Goal: Information Seeking & Learning: Compare options

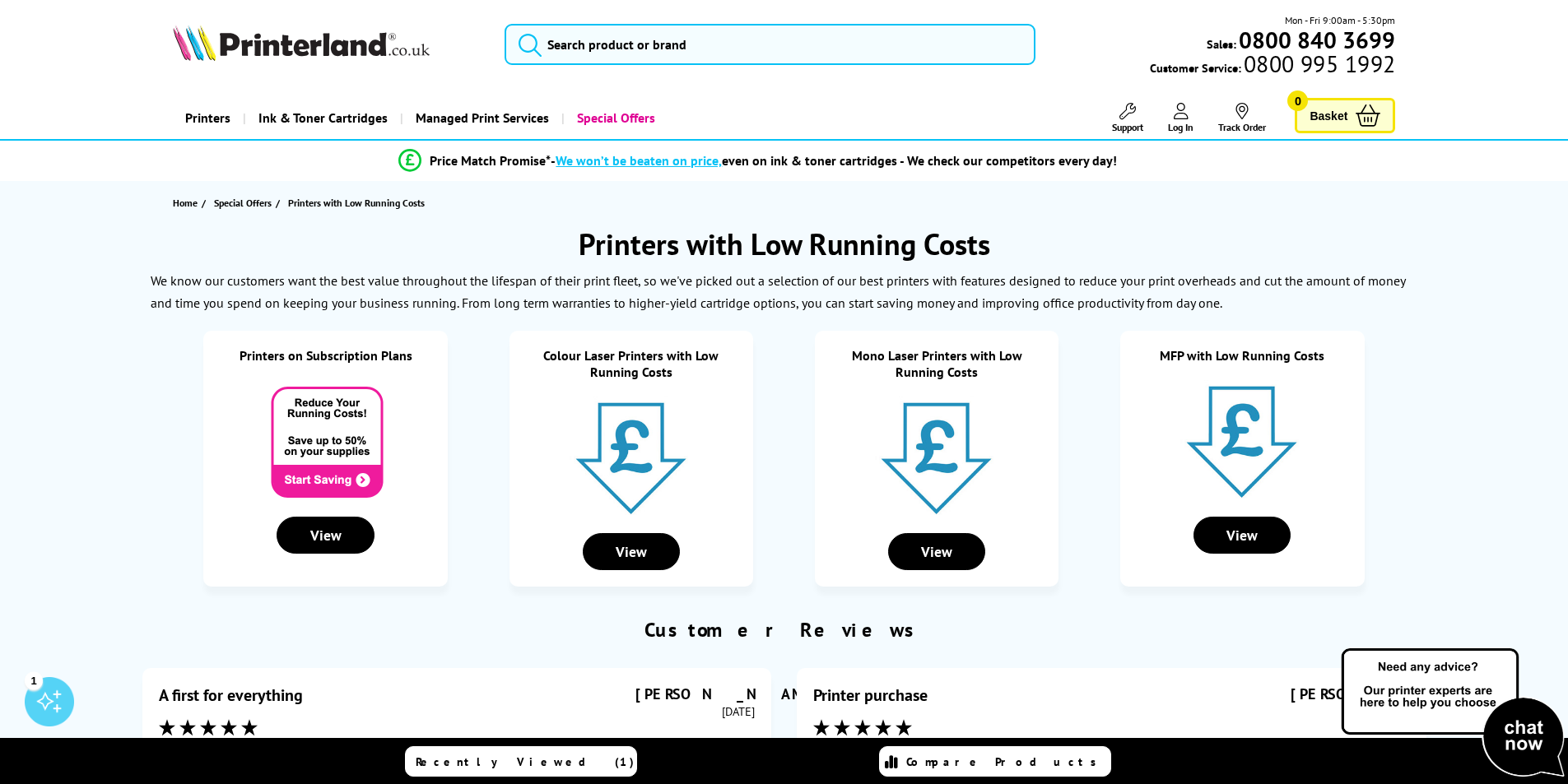
click at [927, 372] on link "Mono Laser Printers with Low Running Costs" at bounding box center [936, 363] width 171 height 33
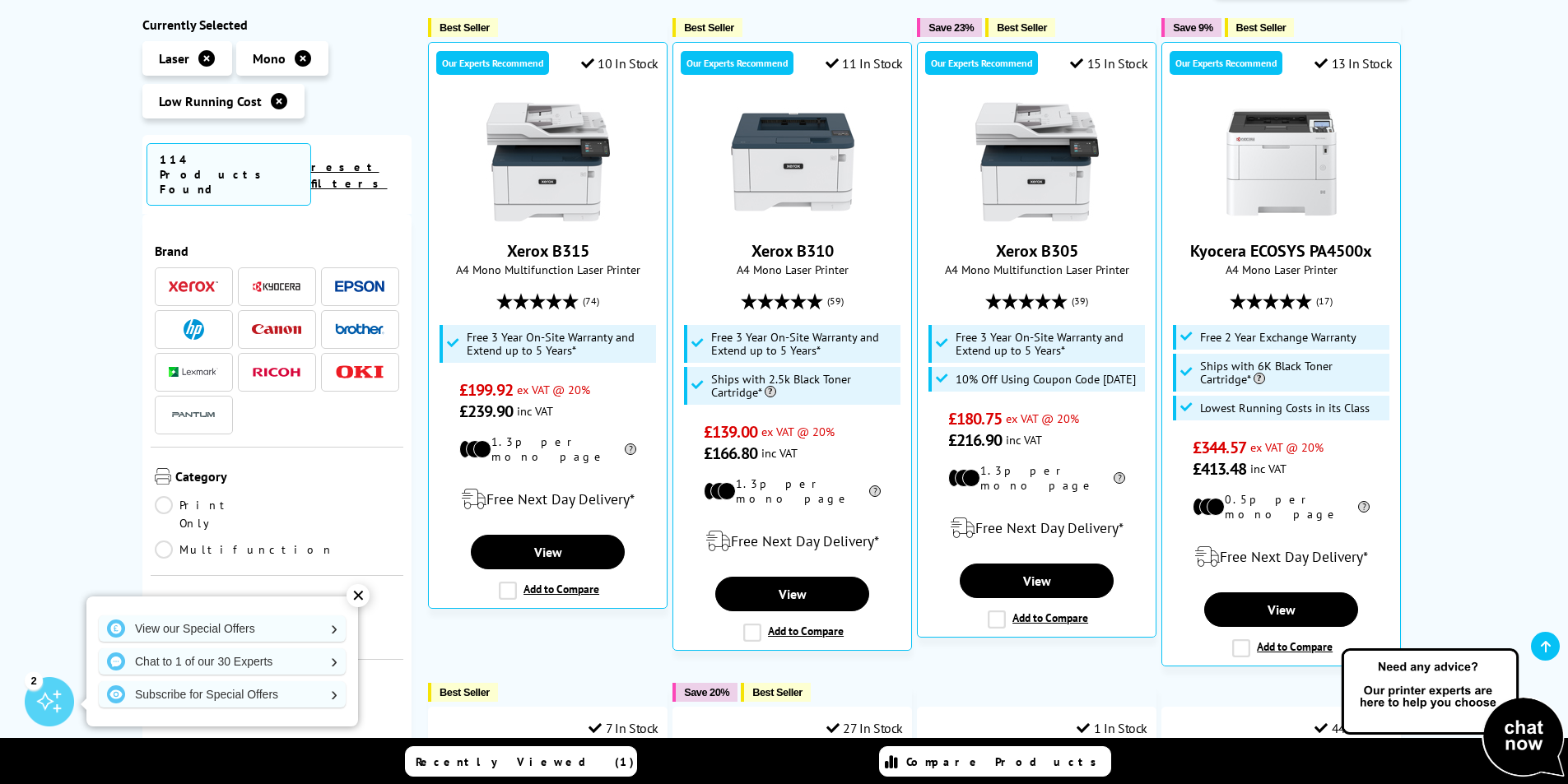
scroll to position [164, 0]
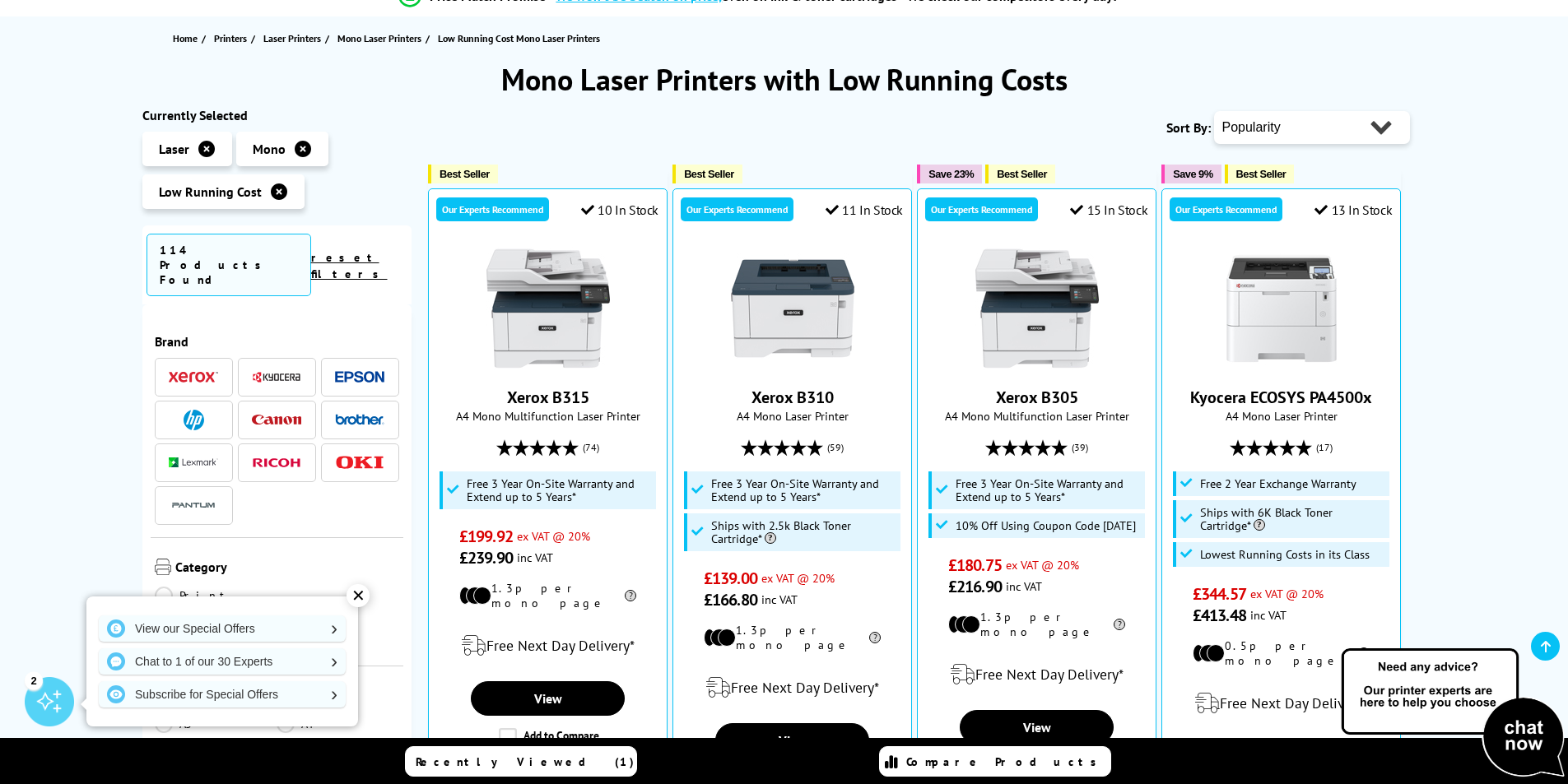
click at [214, 410] on span at bounding box center [194, 420] width 50 height 20
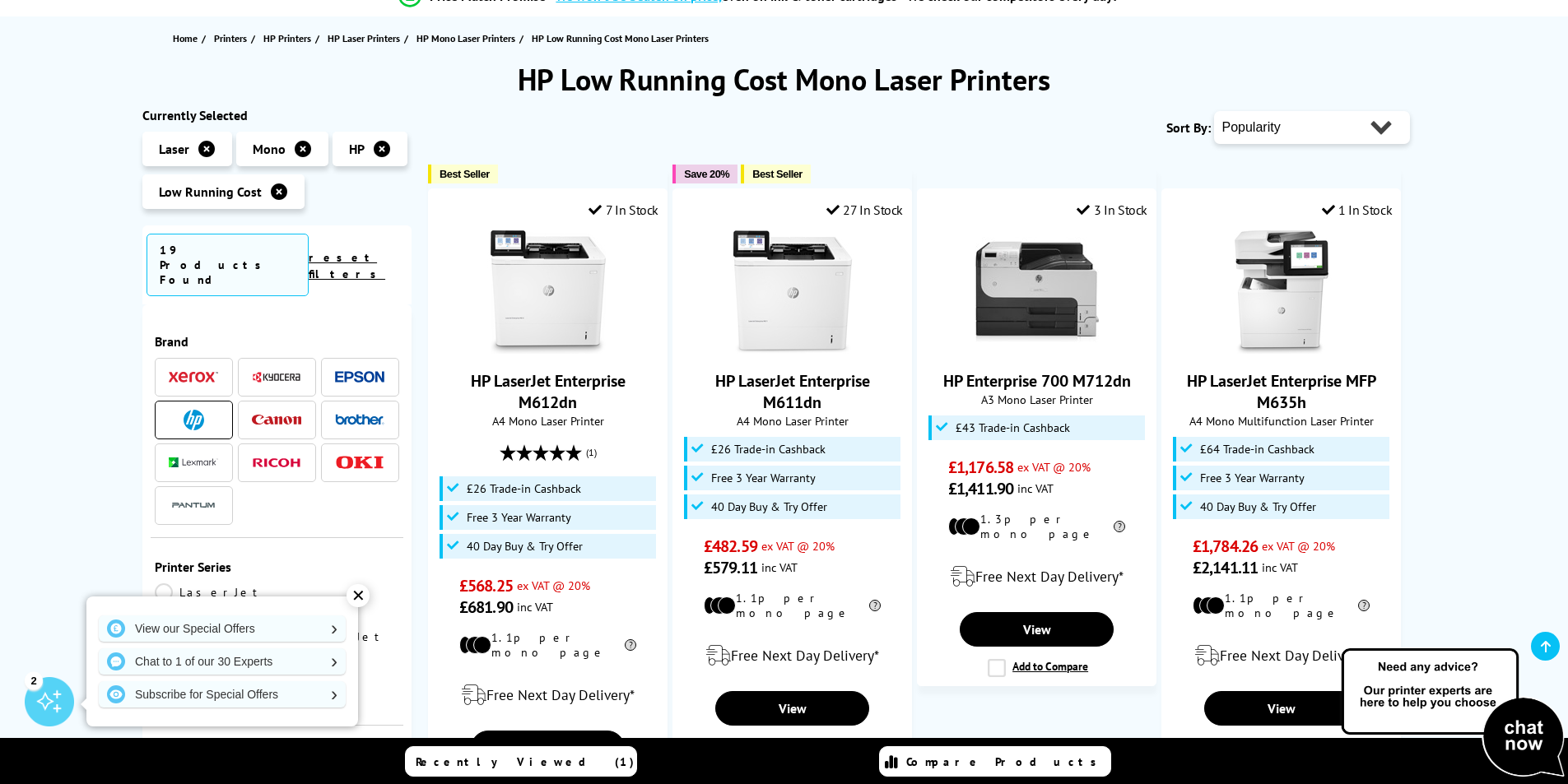
click at [361, 414] on img at bounding box center [360, 420] width 50 height 11
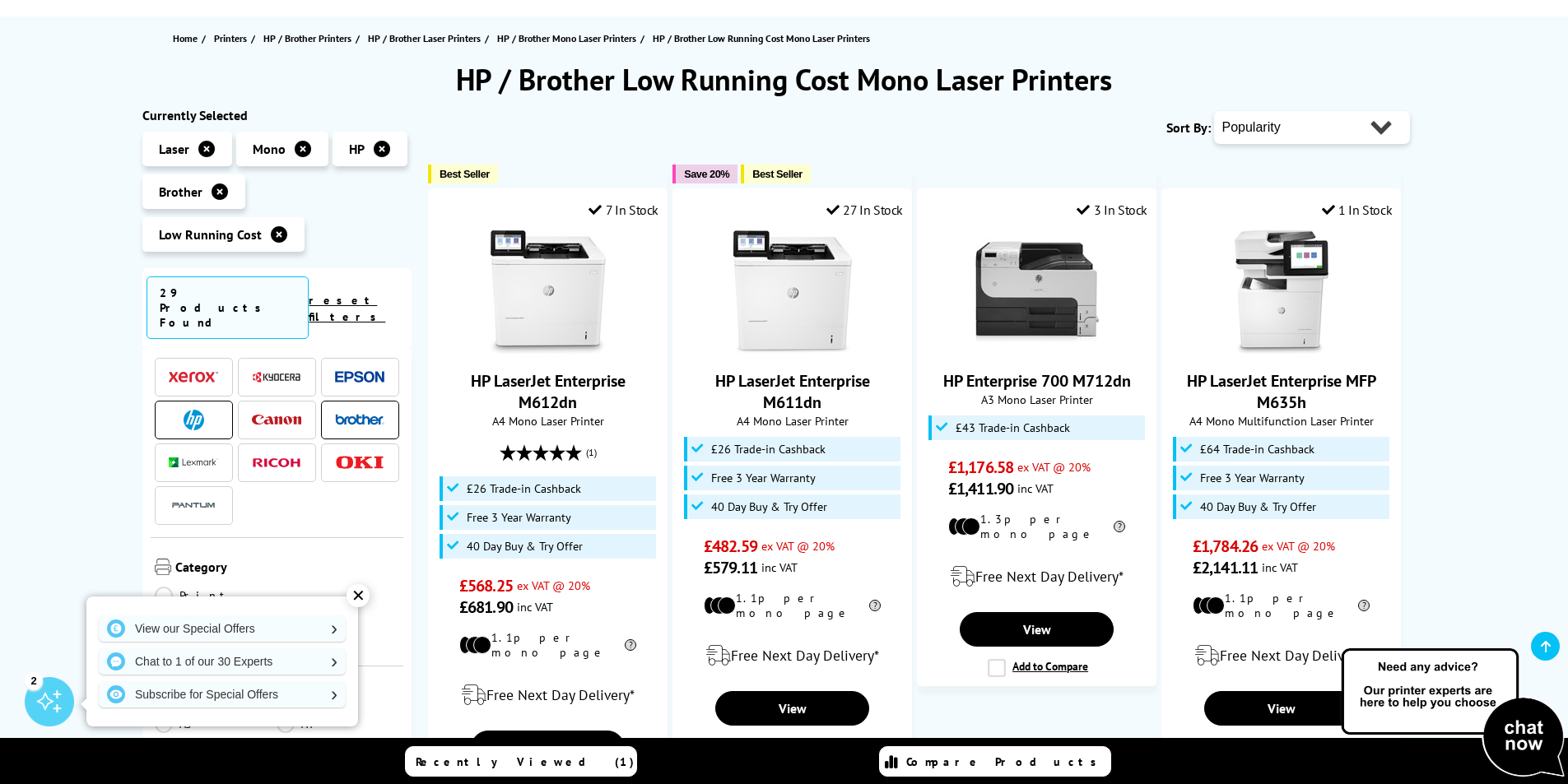
scroll to position [164, 0]
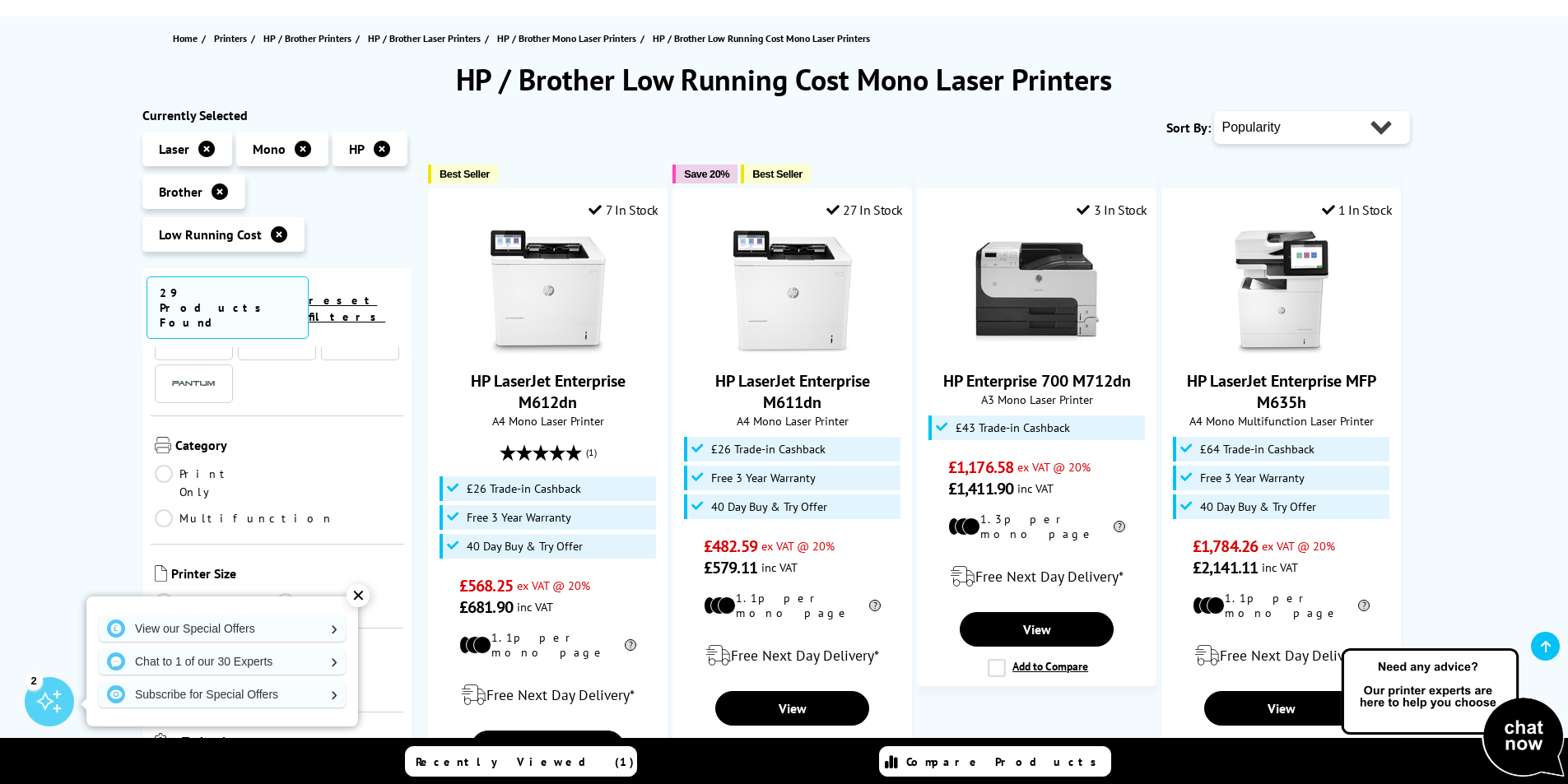
click at [279, 593] on link "A4" at bounding box center [338, 602] width 123 height 18
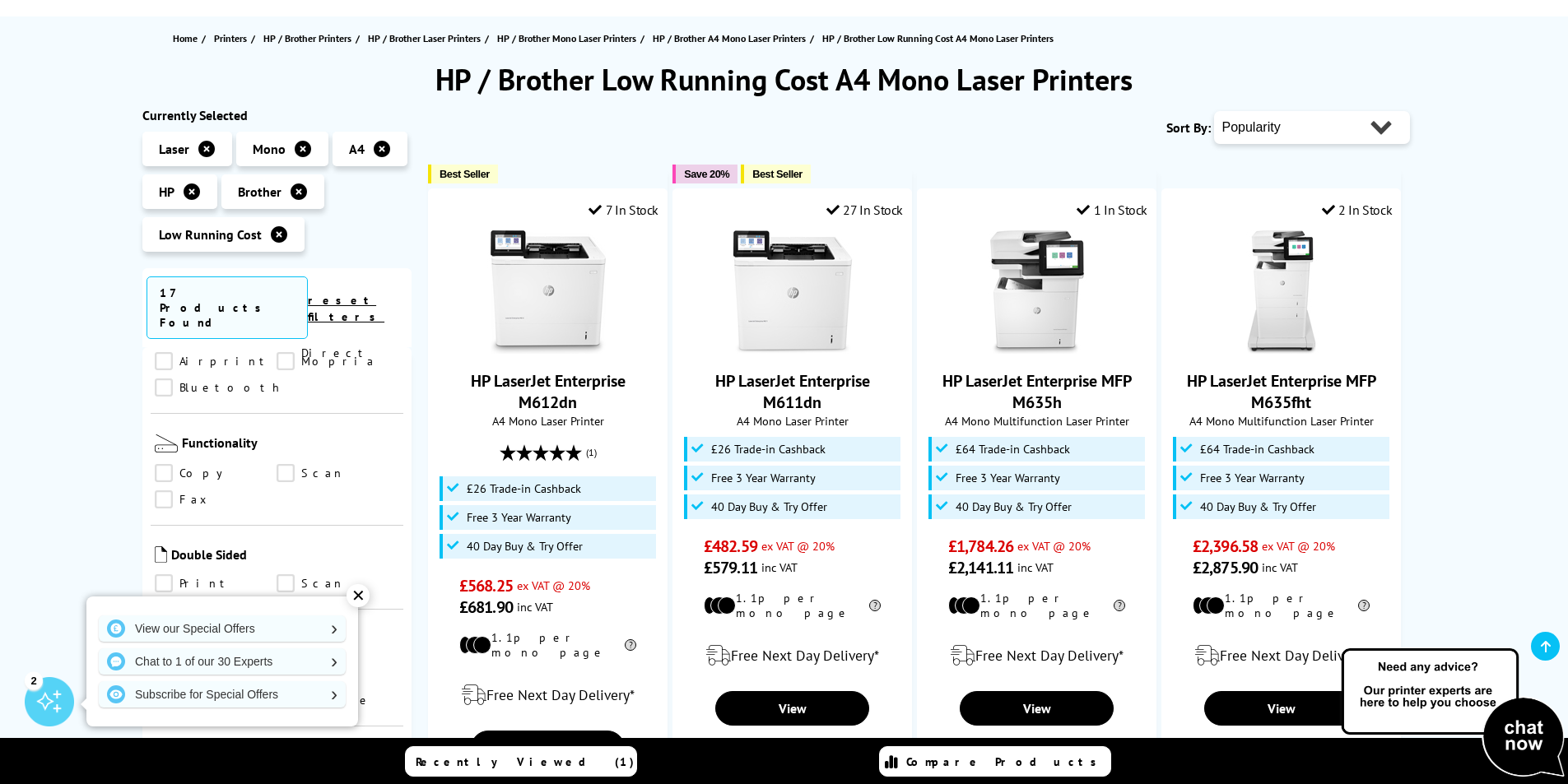
scroll to position [905, 0]
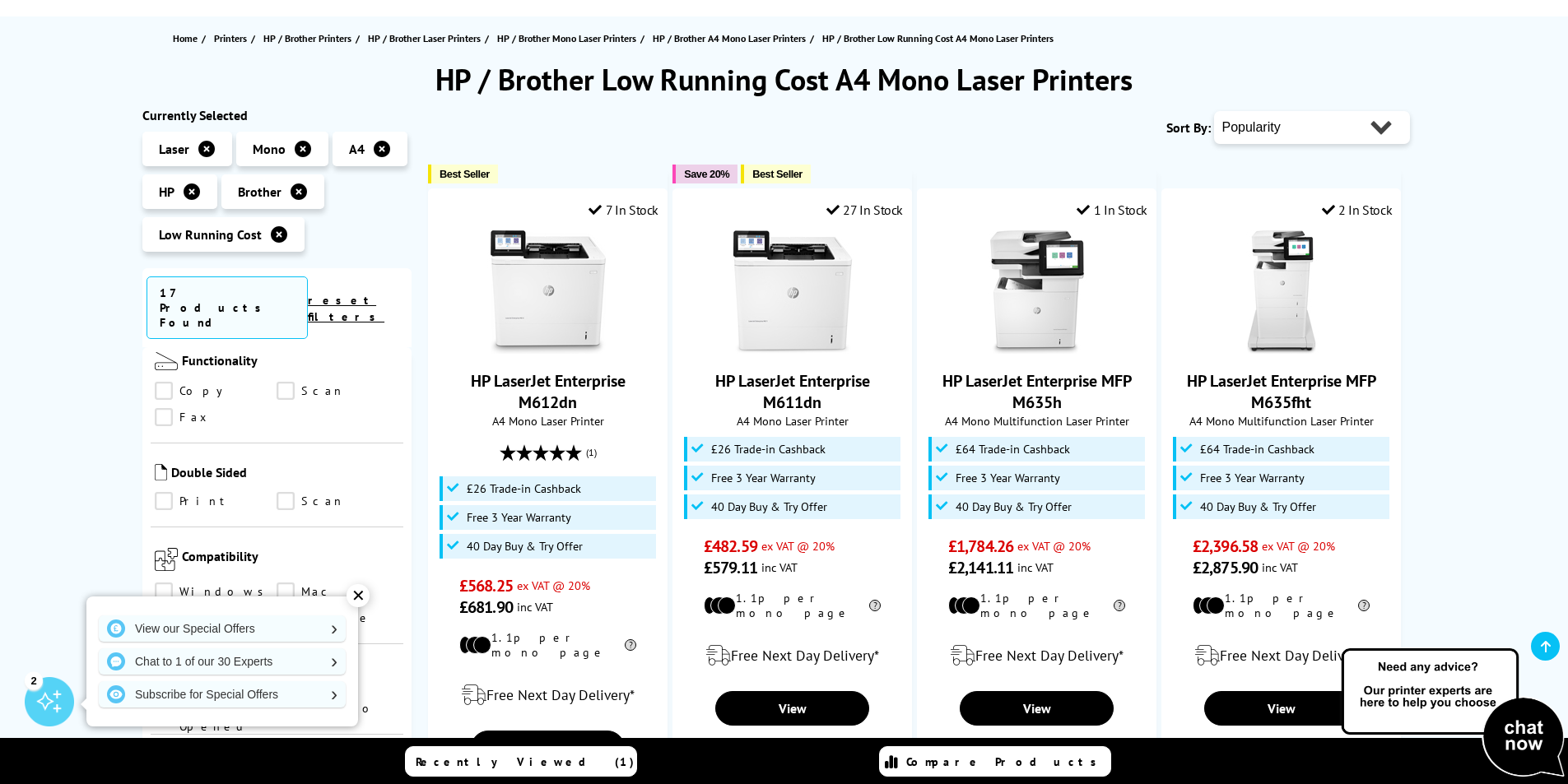
click at [186, 493] on link "Print" at bounding box center [216, 502] width 123 height 18
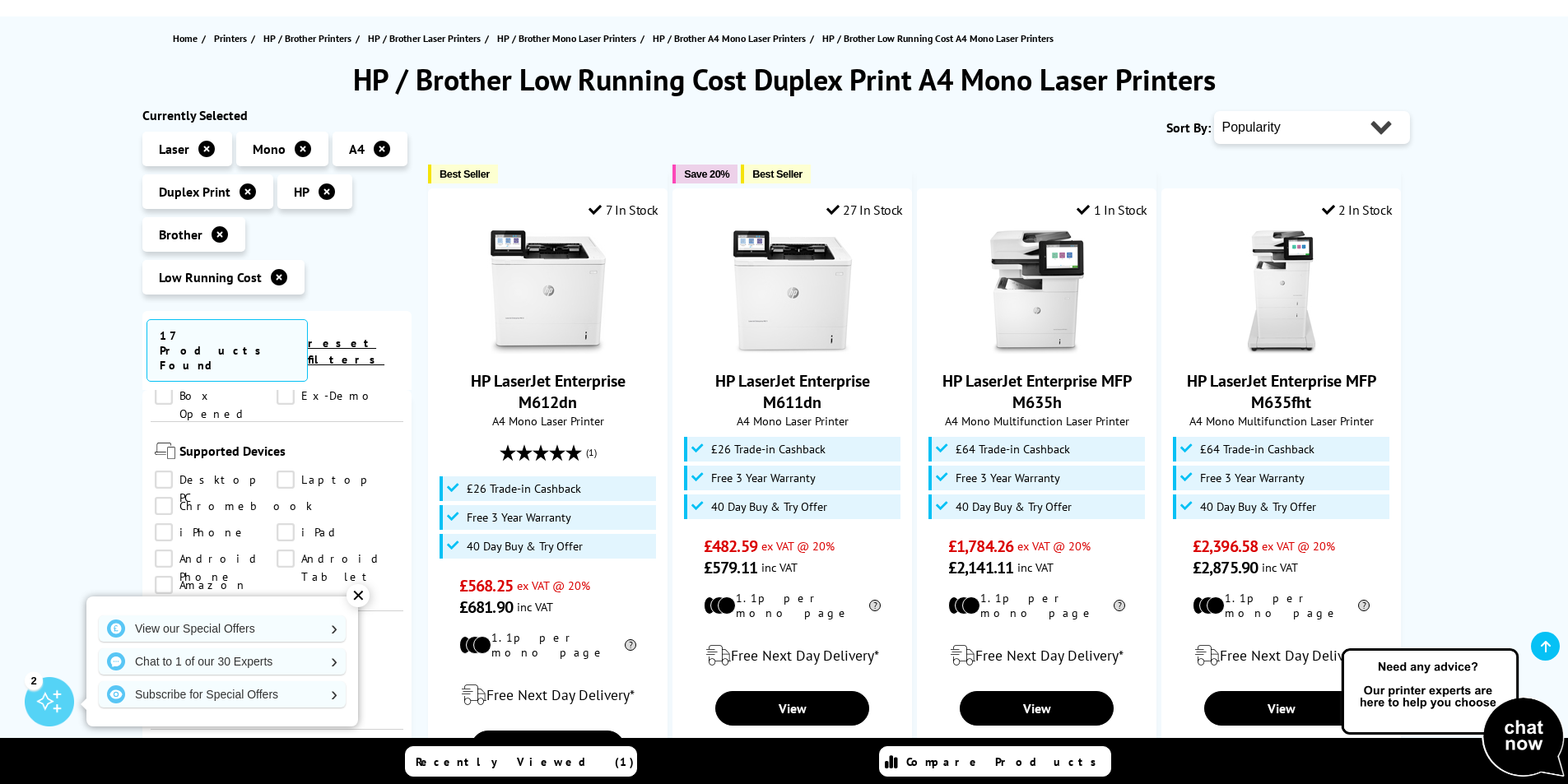
scroll to position [1316, 0]
click at [180, 586] on link "A4" at bounding box center [216, 595] width 123 height 18
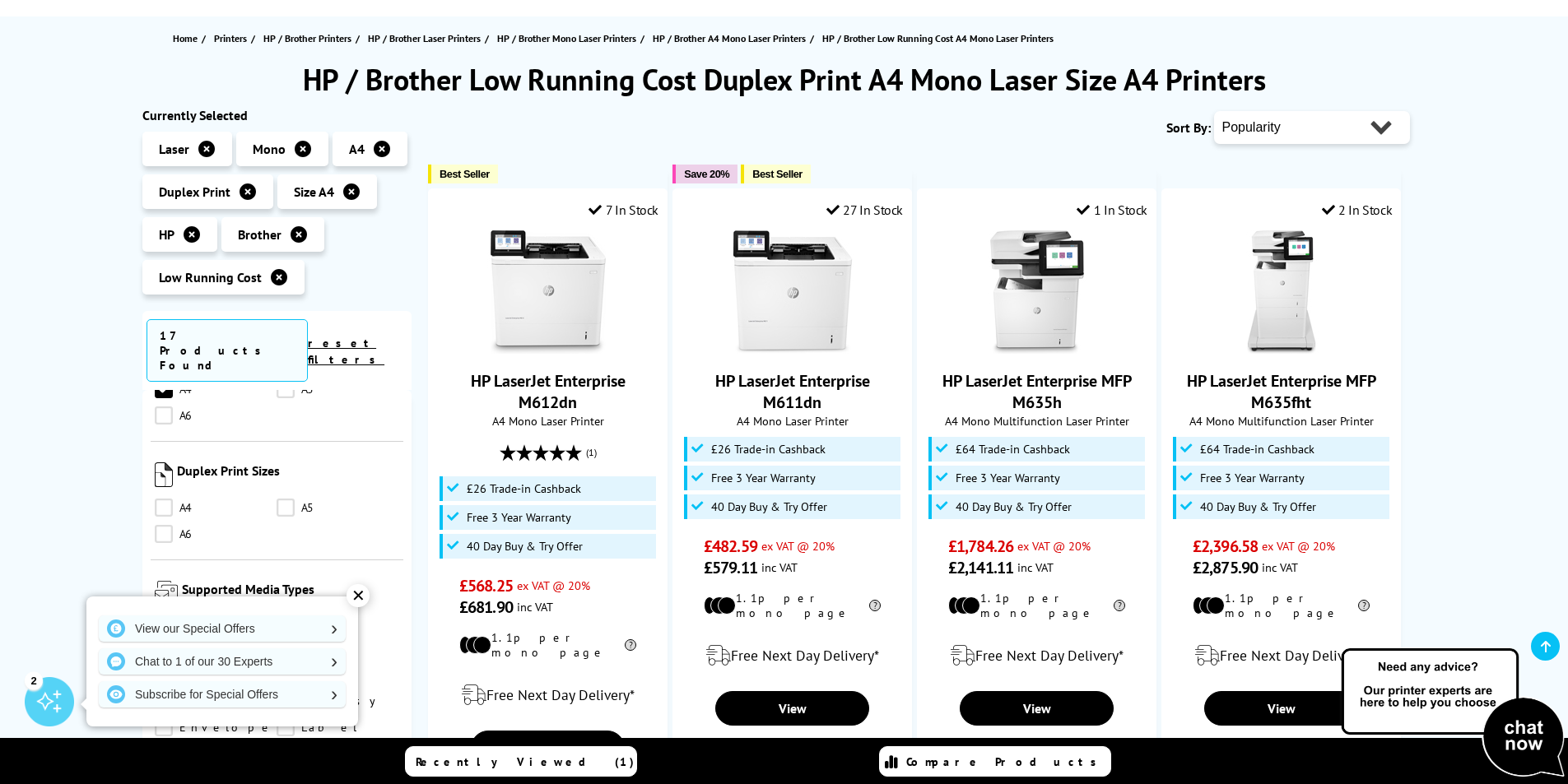
scroll to position [1481, 0]
click at [175, 497] on link "A4" at bounding box center [216, 506] width 123 height 18
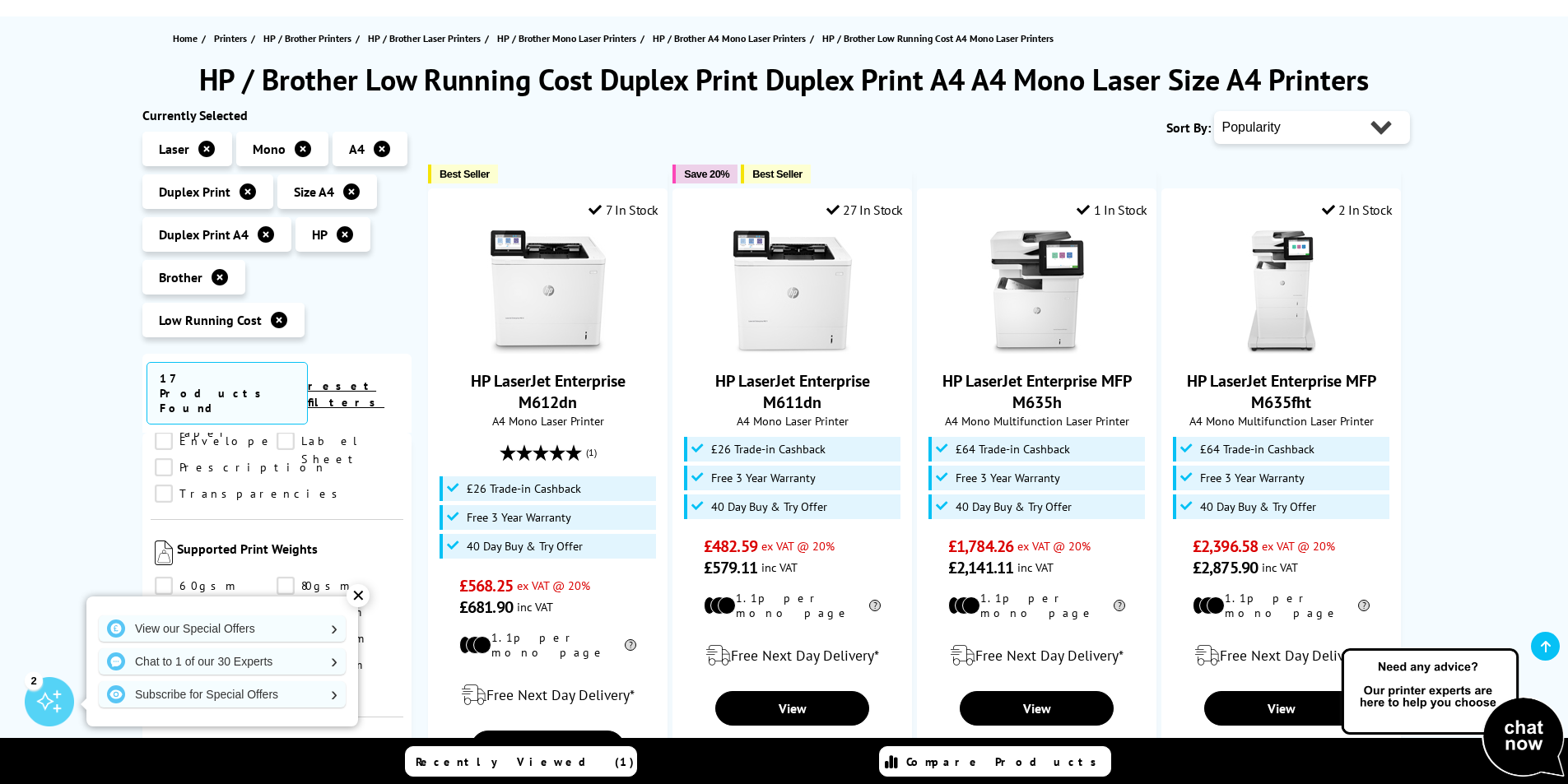
scroll to position [1811, 0]
click at [353, 599] on div "✕" at bounding box center [358, 595] width 23 height 23
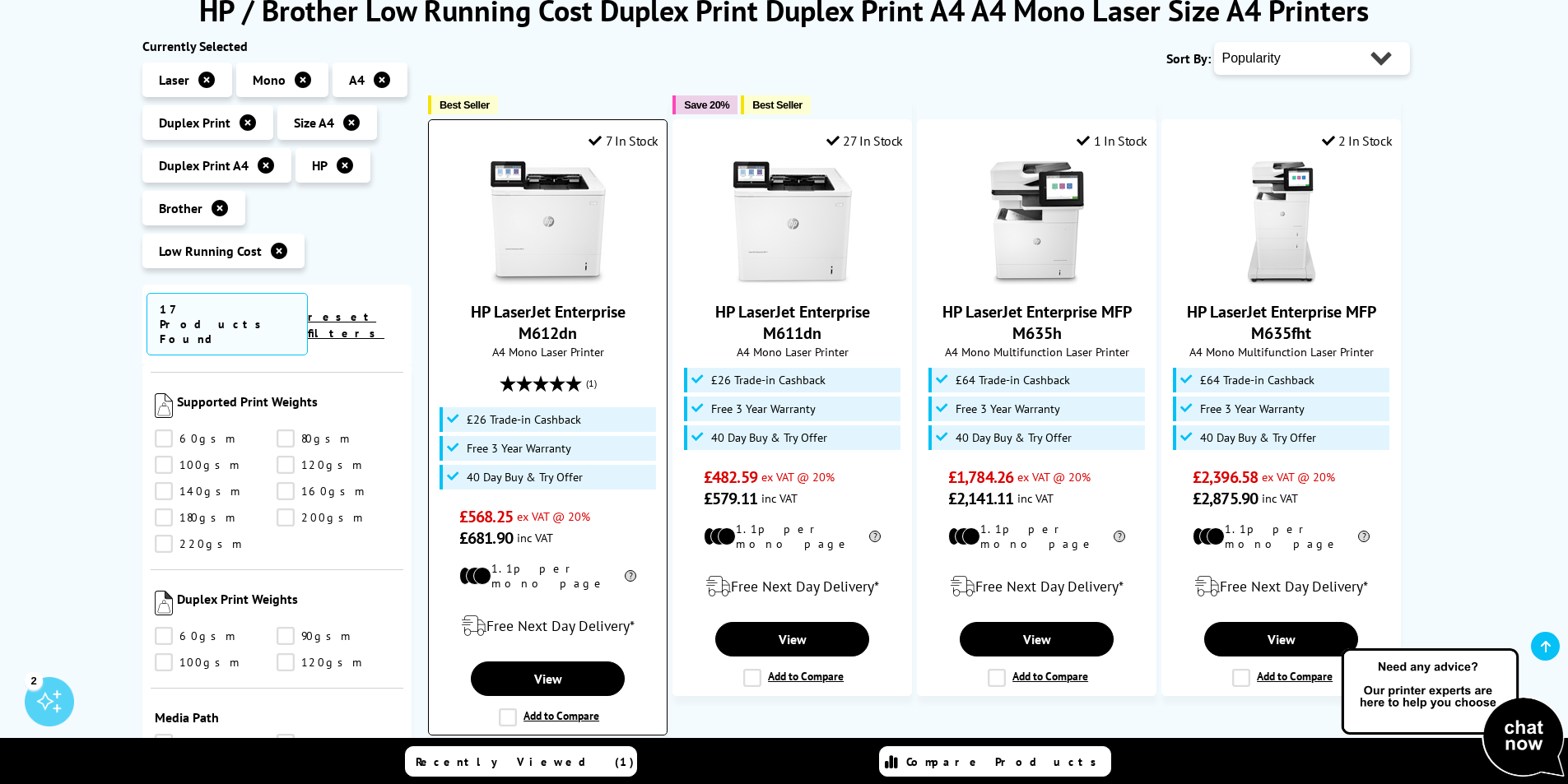
scroll to position [329, 0]
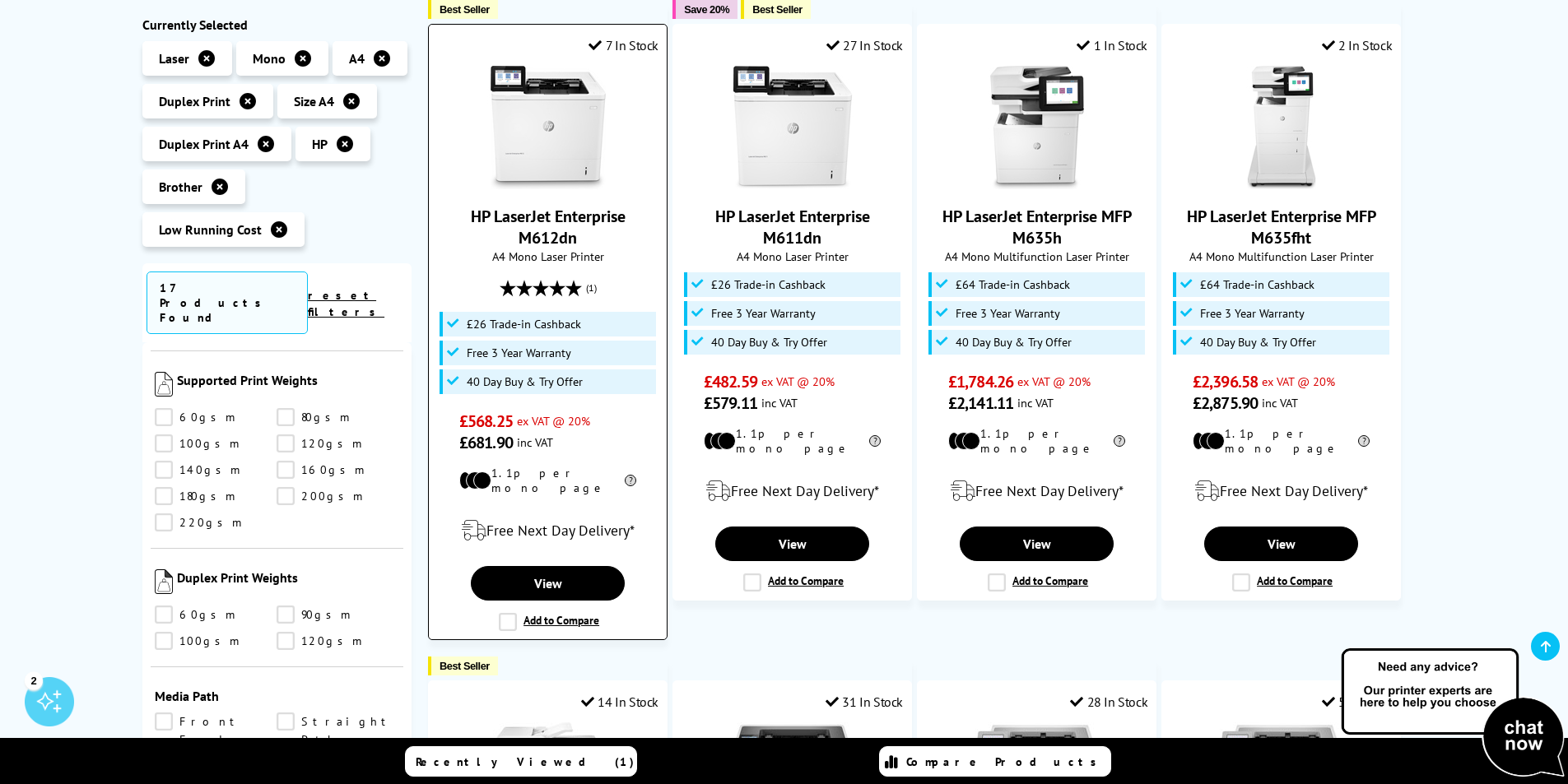
click at [506, 613] on label "Add to Compare" at bounding box center [549, 623] width 101 height 18
click at [0, 0] on input "Add to Compare" at bounding box center [0, 0] width 0 height 0
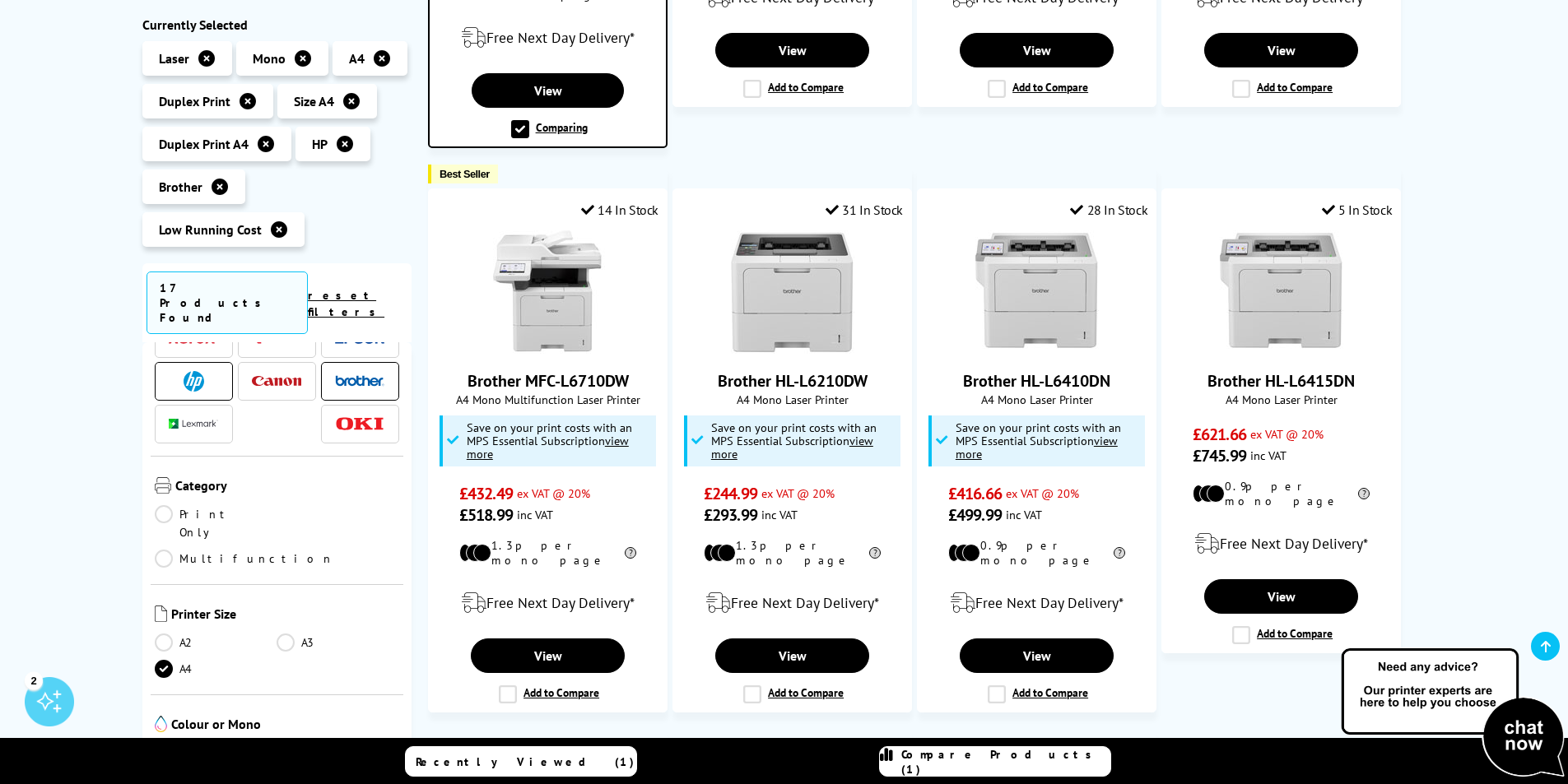
scroll to position [0, 0]
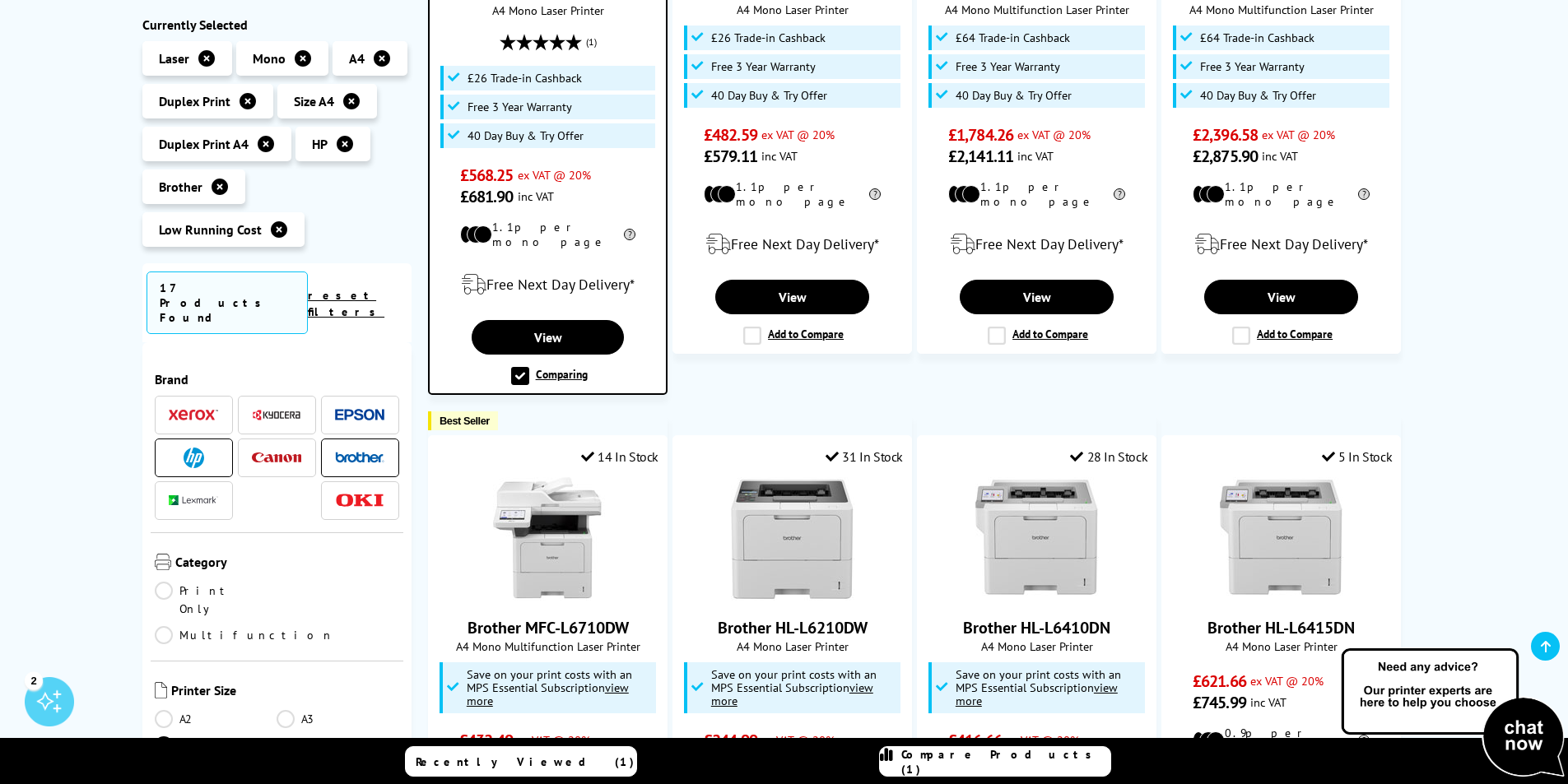
click at [517, 367] on label "Comparing" at bounding box center [549, 376] width 77 height 18
click at [0, 0] on input "Comparing" at bounding box center [0, 0] width 0 height 0
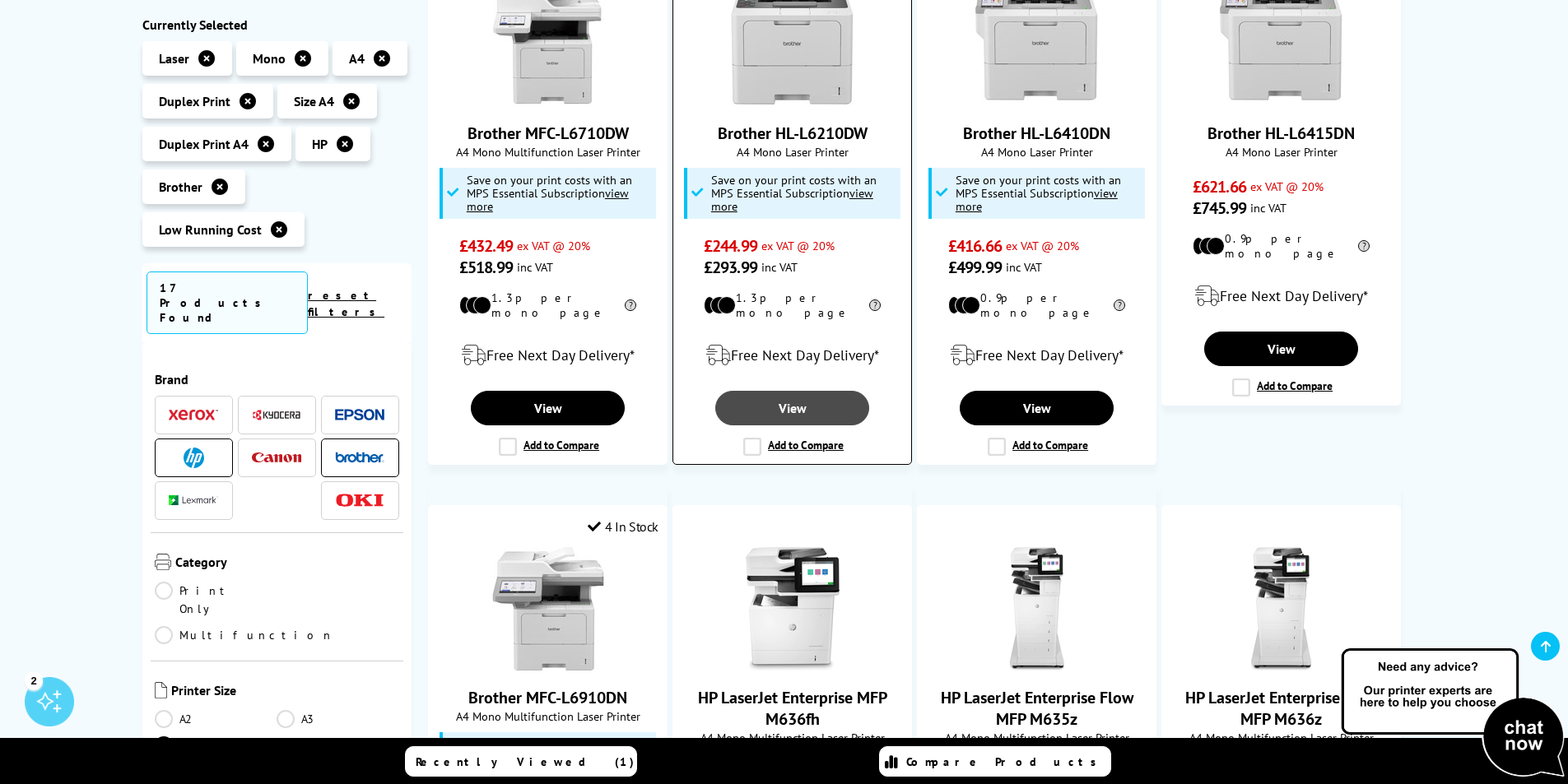
scroll to position [987, 0]
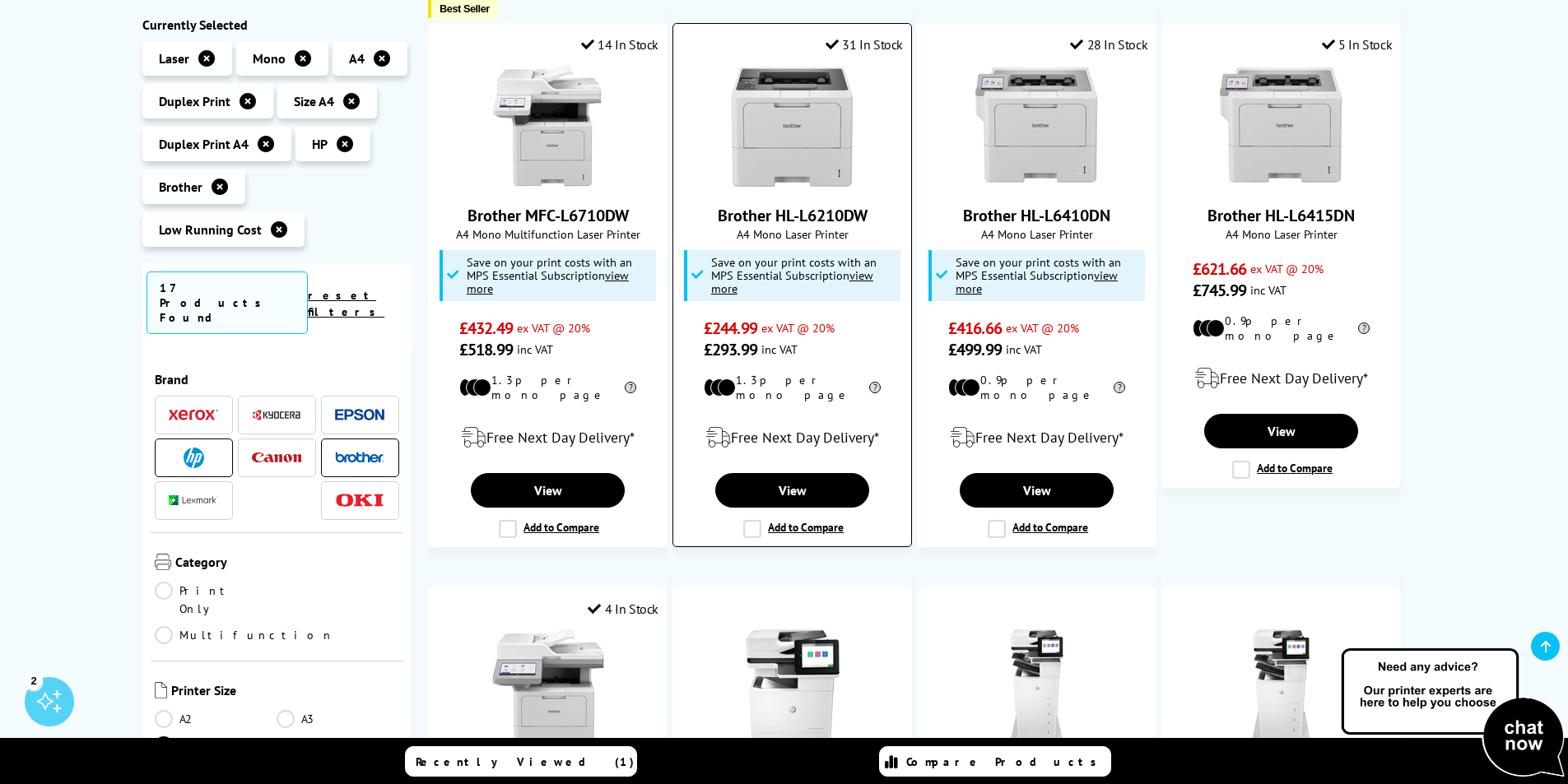
click at [756, 520] on label "Add to Compare" at bounding box center [793, 529] width 101 height 18
click at [0, 0] on input "Add to Compare" at bounding box center [0, 0] width 0 height 0
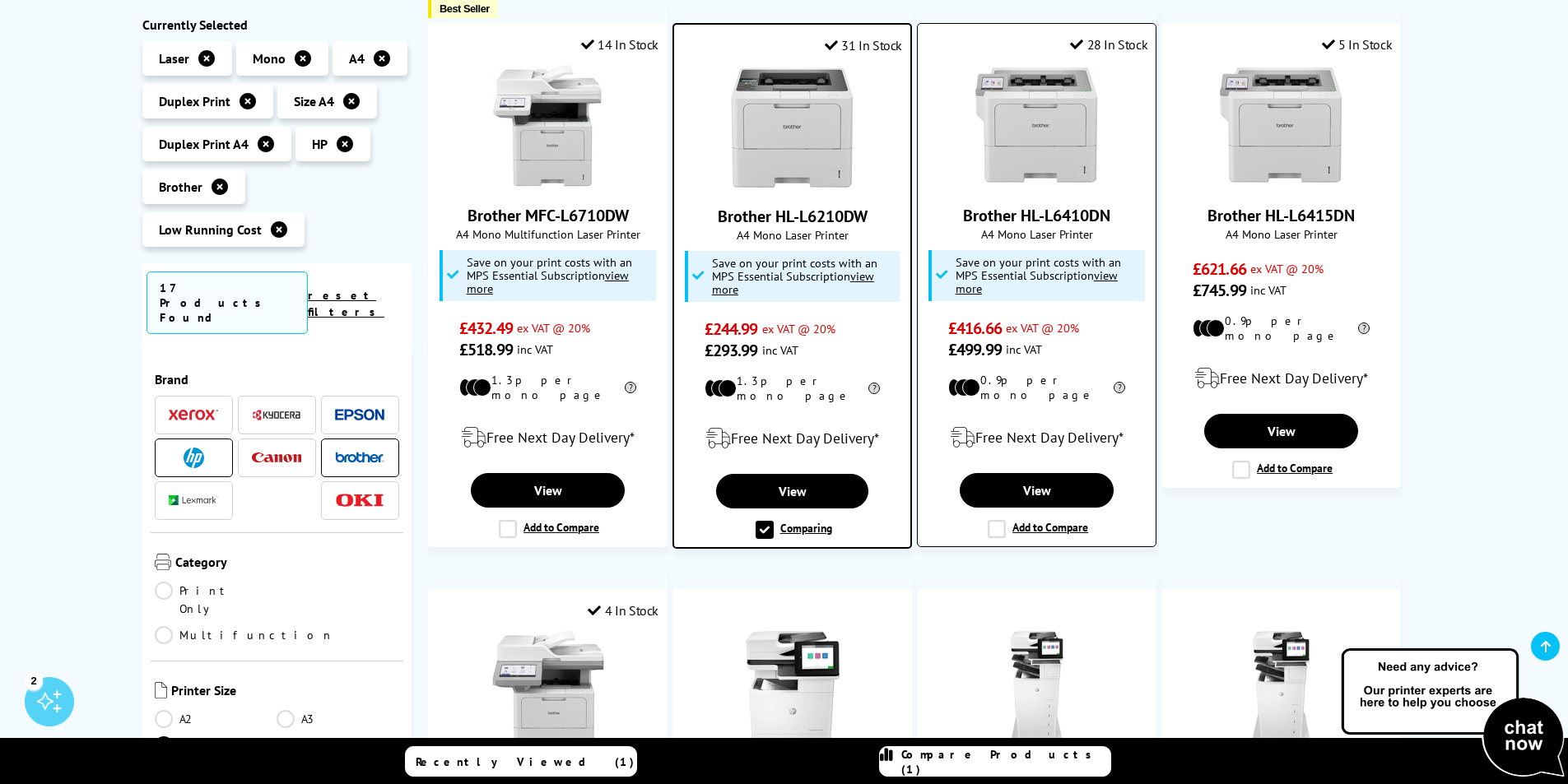
click at [997, 520] on label "Add to Compare" at bounding box center [1038, 529] width 101 height 18
click at [0, 0] on input "Add to Compare" at bounding box center [0, 0] width 0 height 0
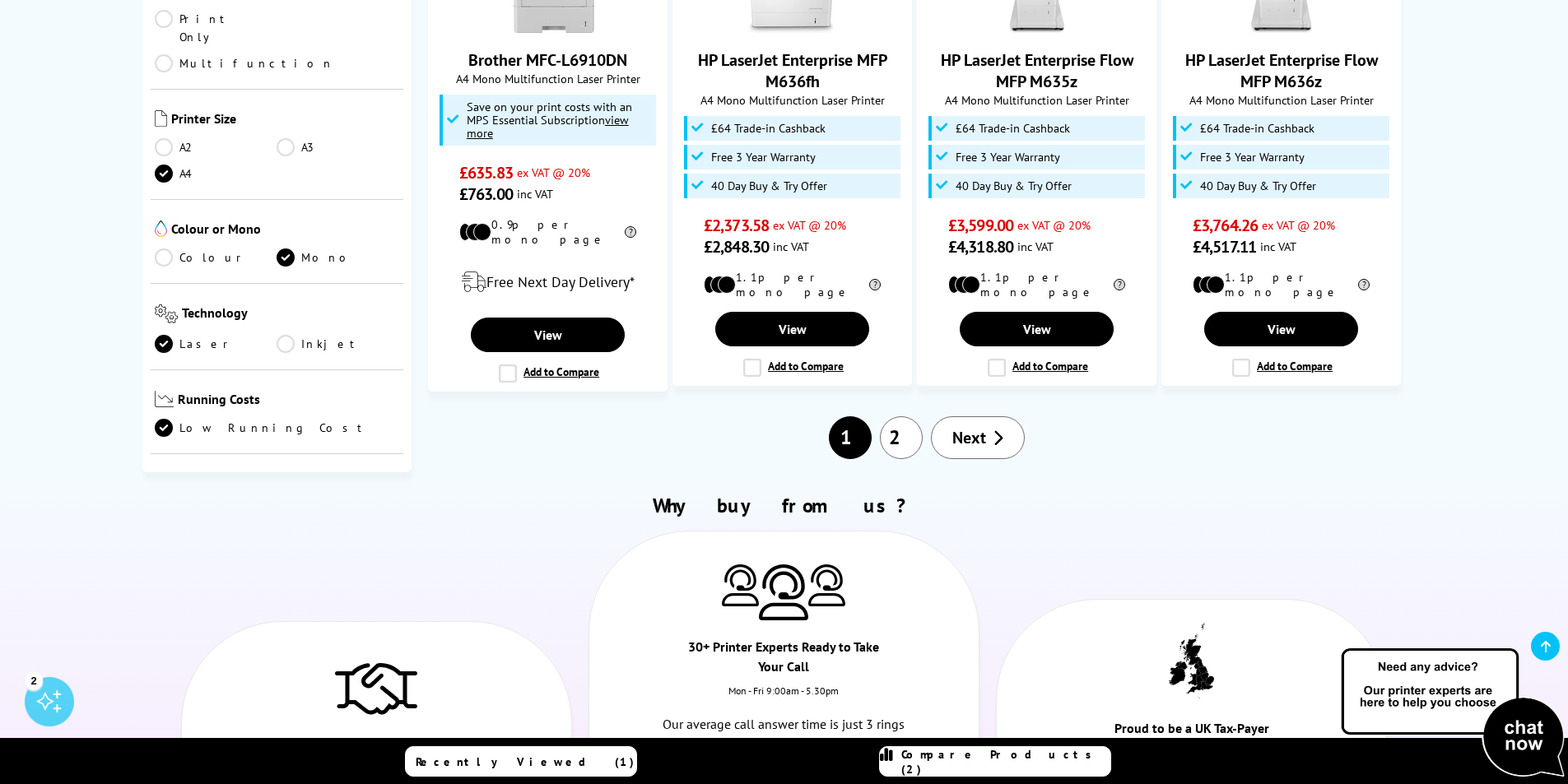
scroll to position [1728, 0]
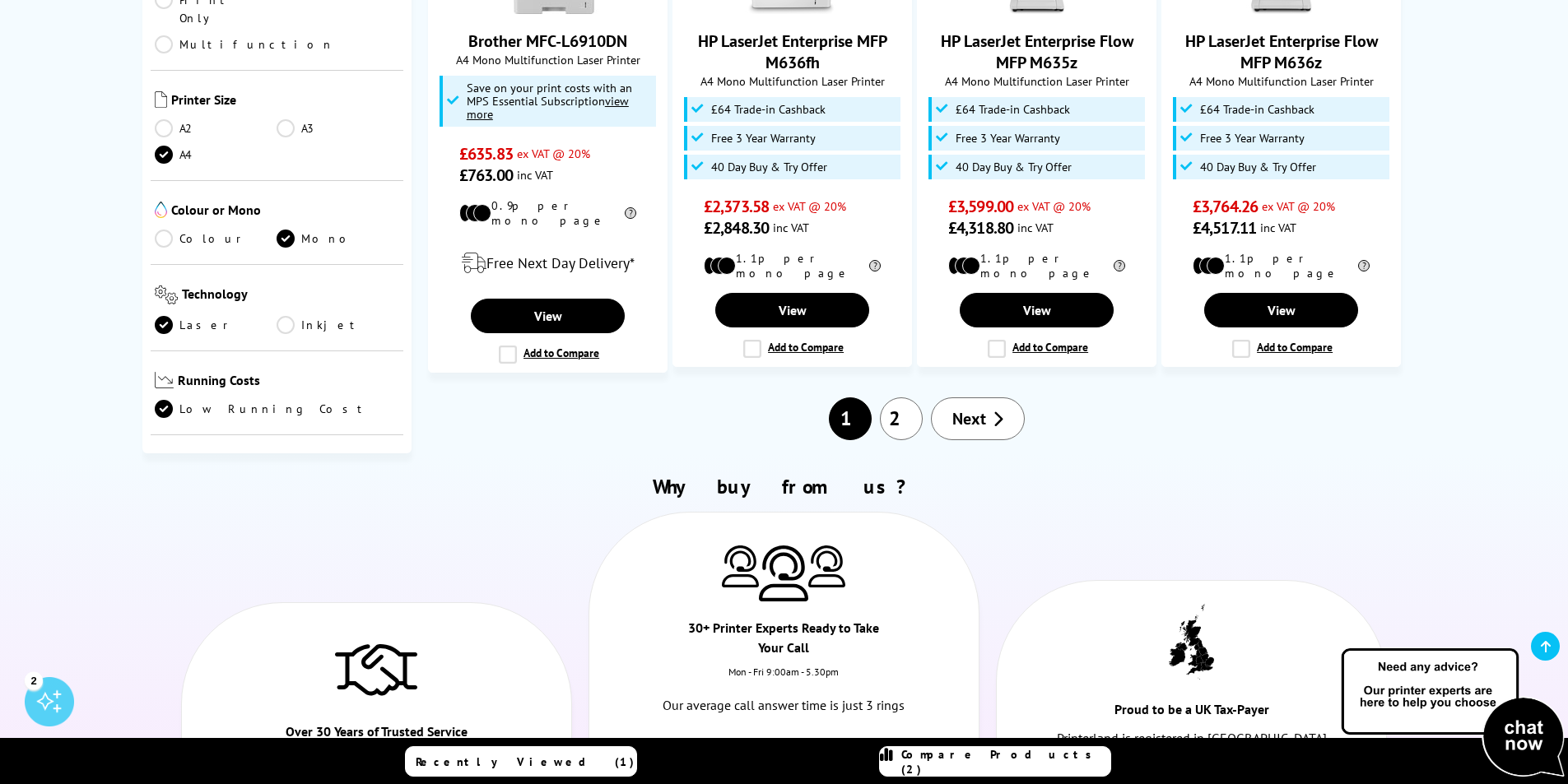
click at [985, 409] on span "Next" at bounding box center [968, 419] width 34 height 21
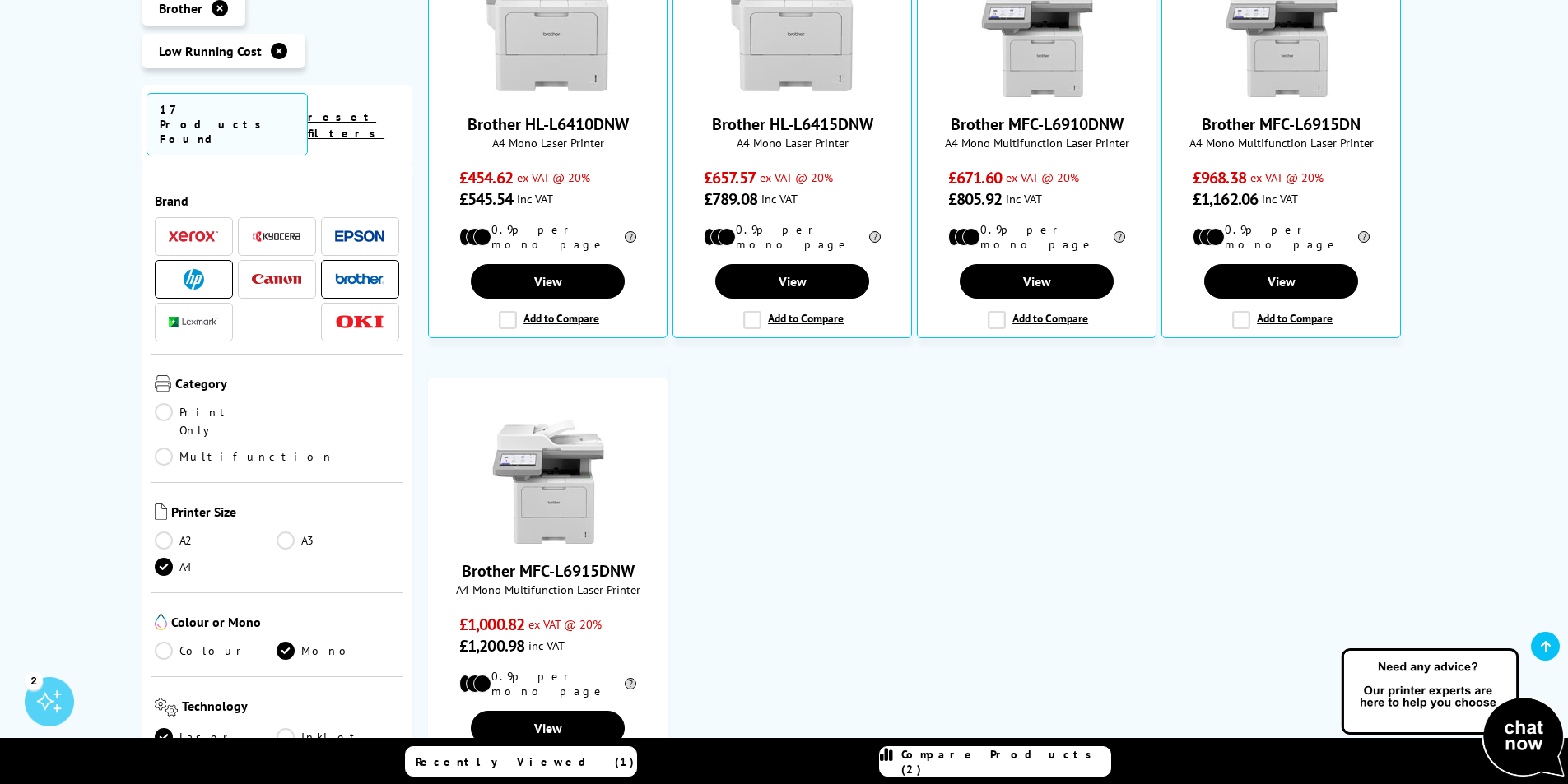
scroll to position [329, 0]
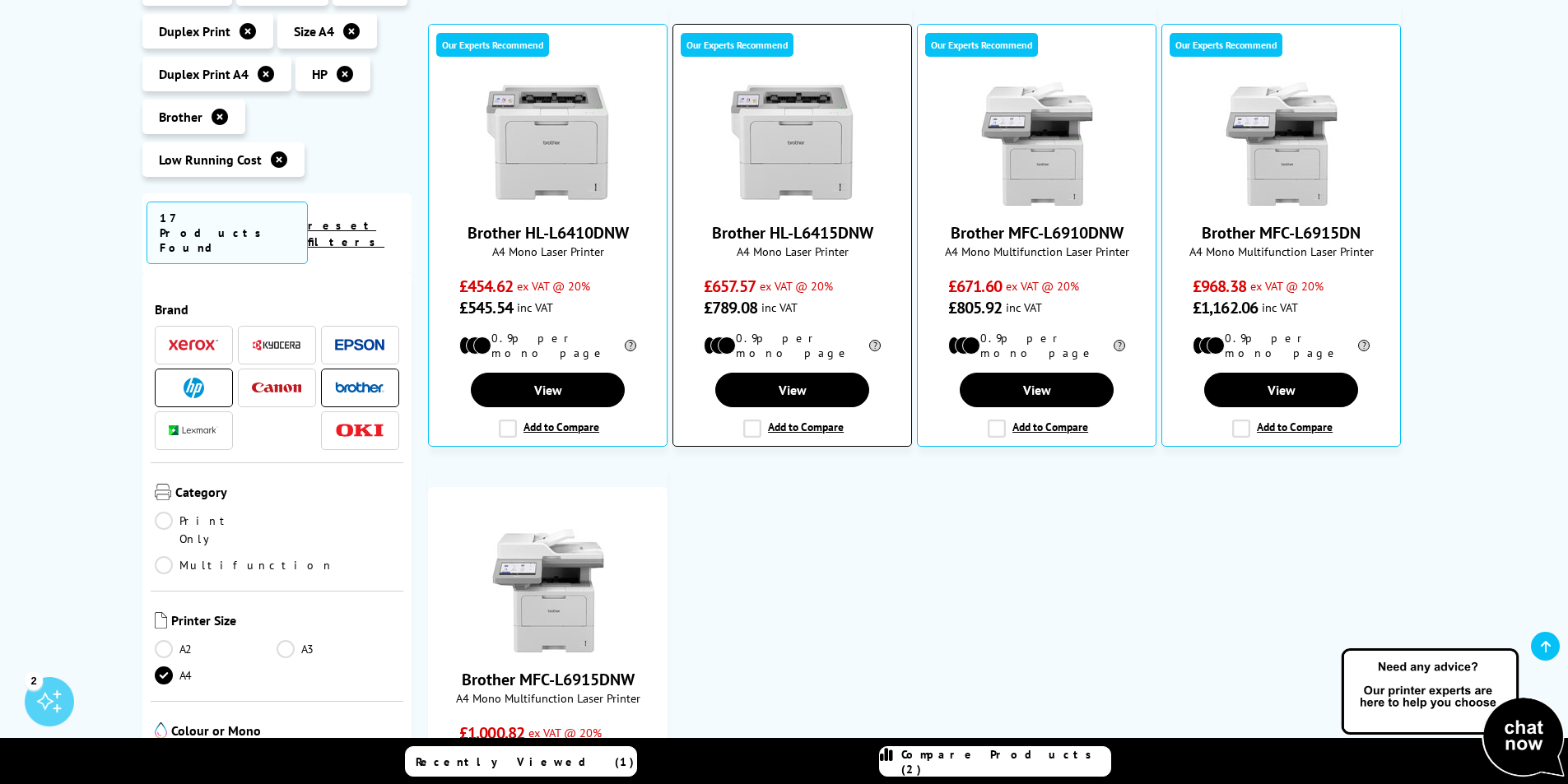
click at [747, 420] on label "Add to Compare" at bounding box center [793, 429] width 101 height 18
click at [0, 0] on input "Add to Compare" at bounding box center [0, 0] width 0 height 0
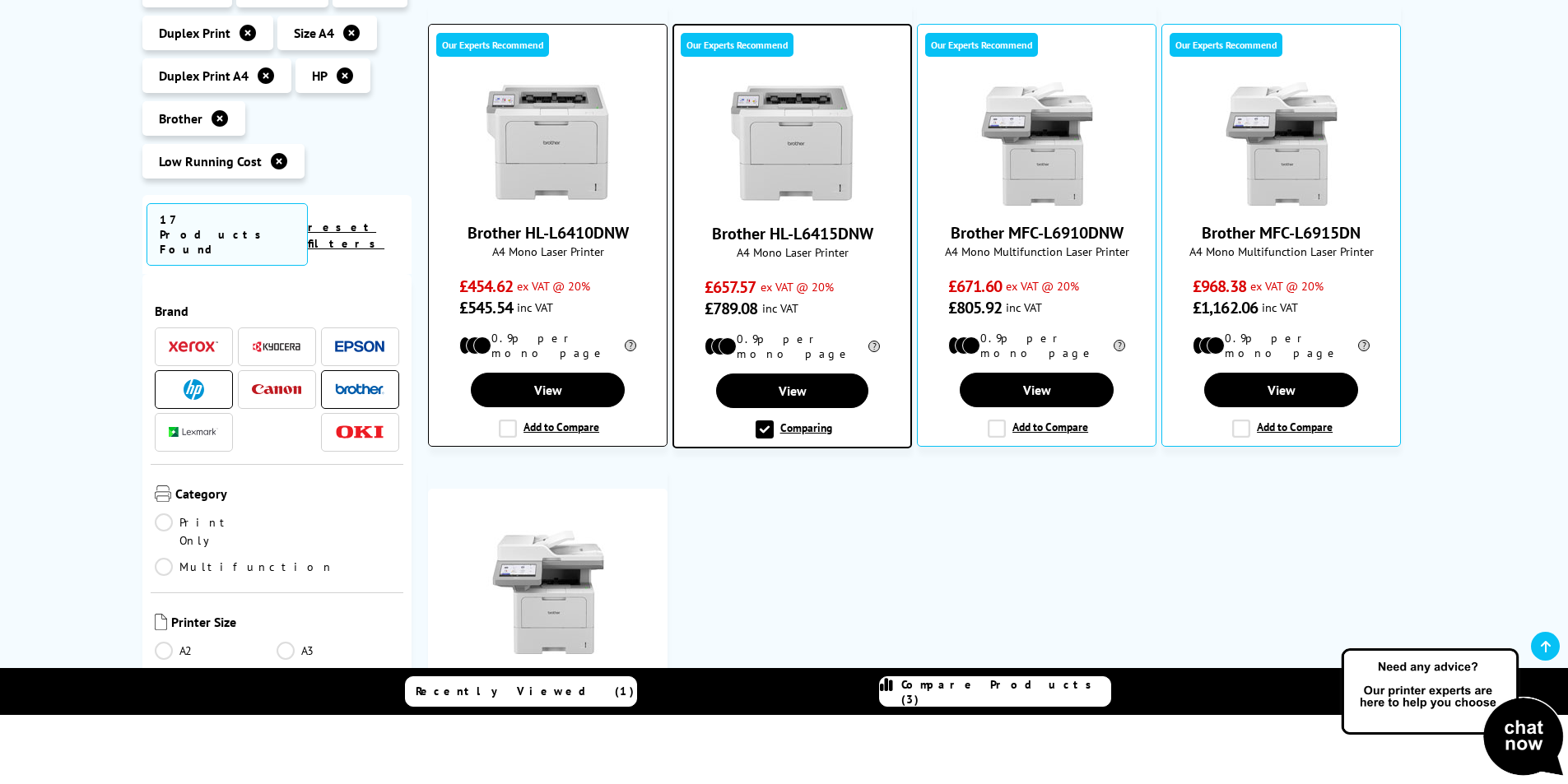
click at [501, 420] on label "Add to Compare" at bounding box center [549, 429] width 101 height 18
click at [0, 0] on input "Add to Compare" at bounding box center [0, 0] width 0 height 0
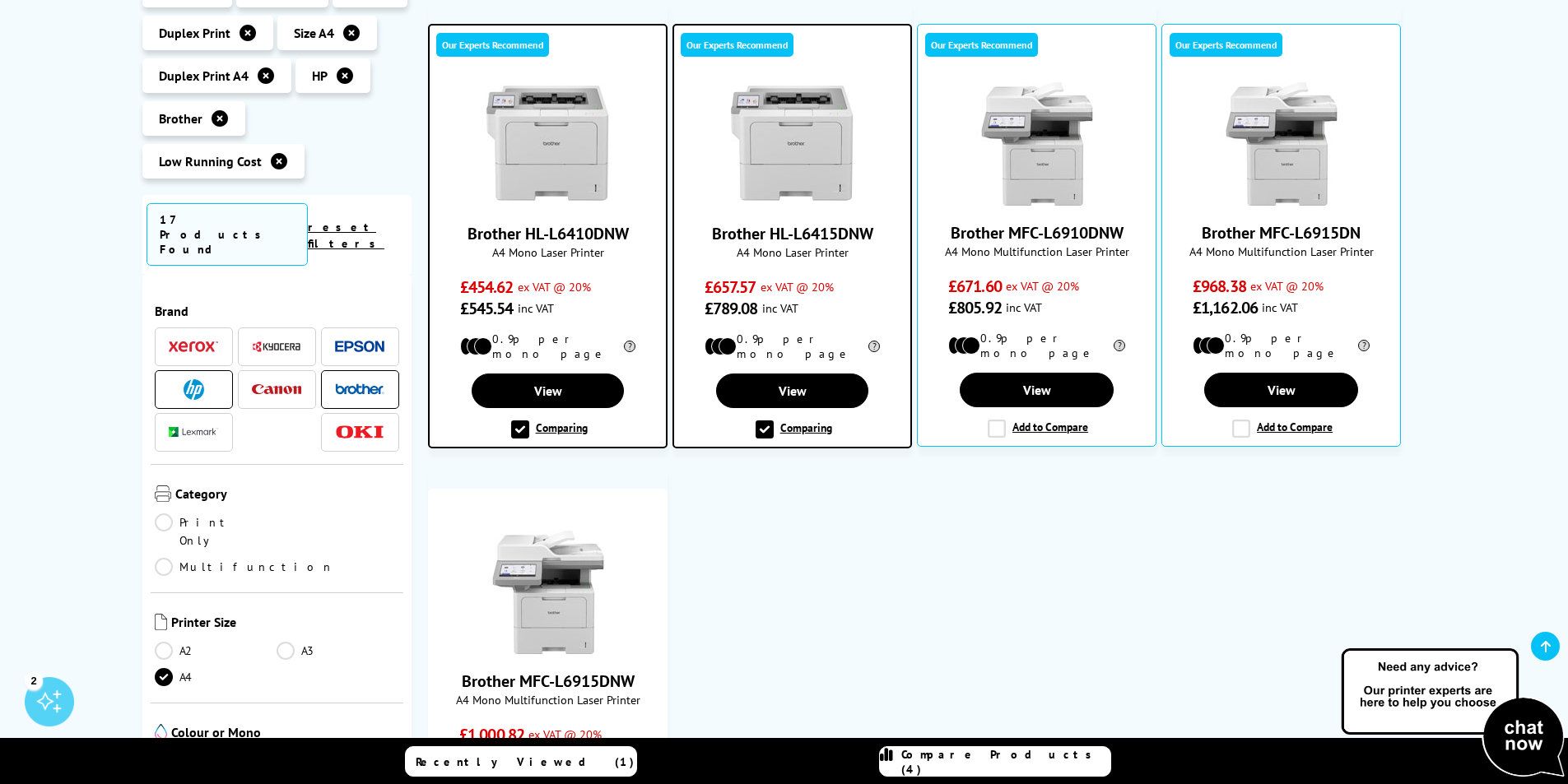
click at [364, 425] on img at bounding box center [360, 432] width 50 height 14
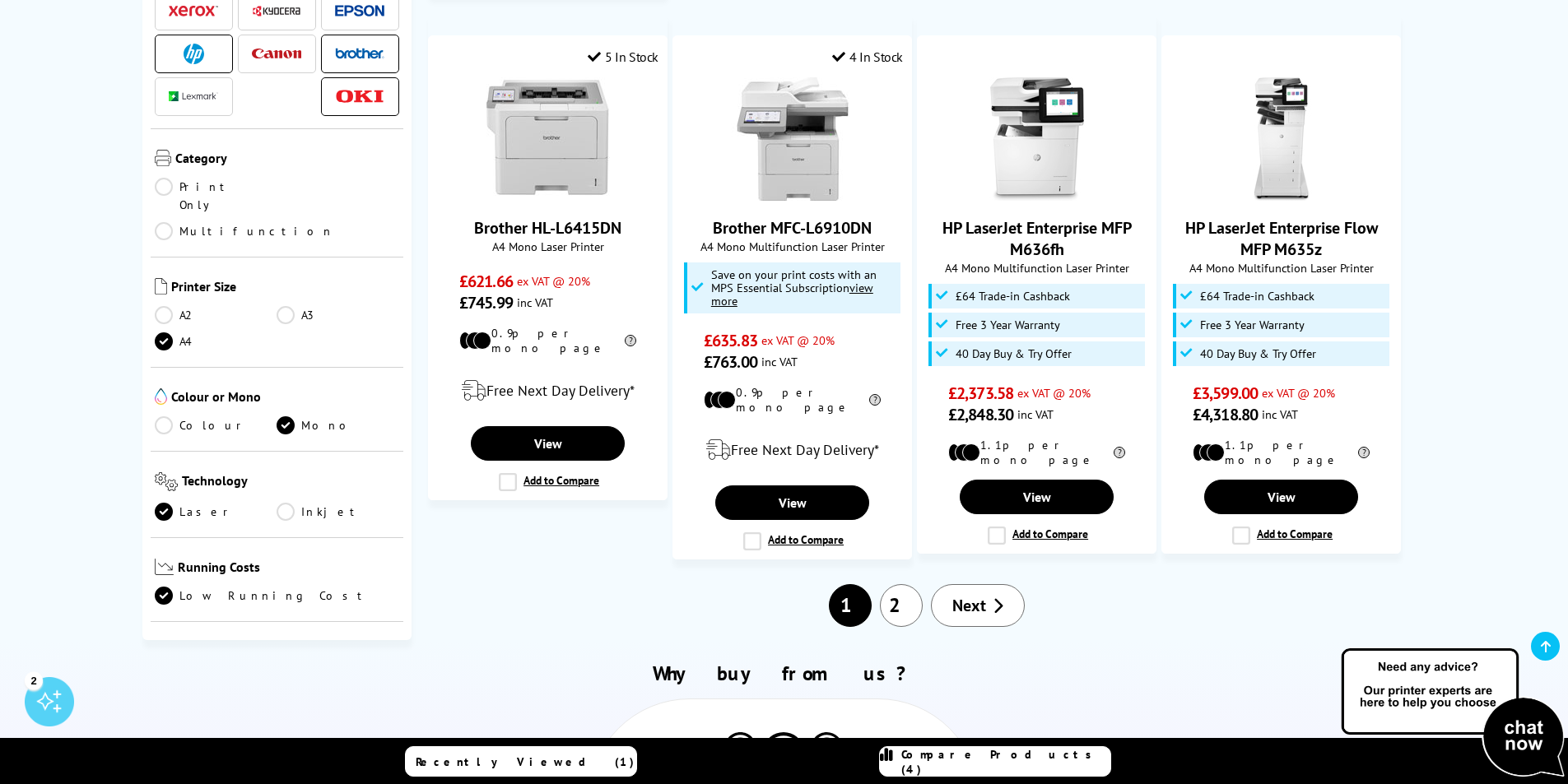
scroll to position [1563, 0]
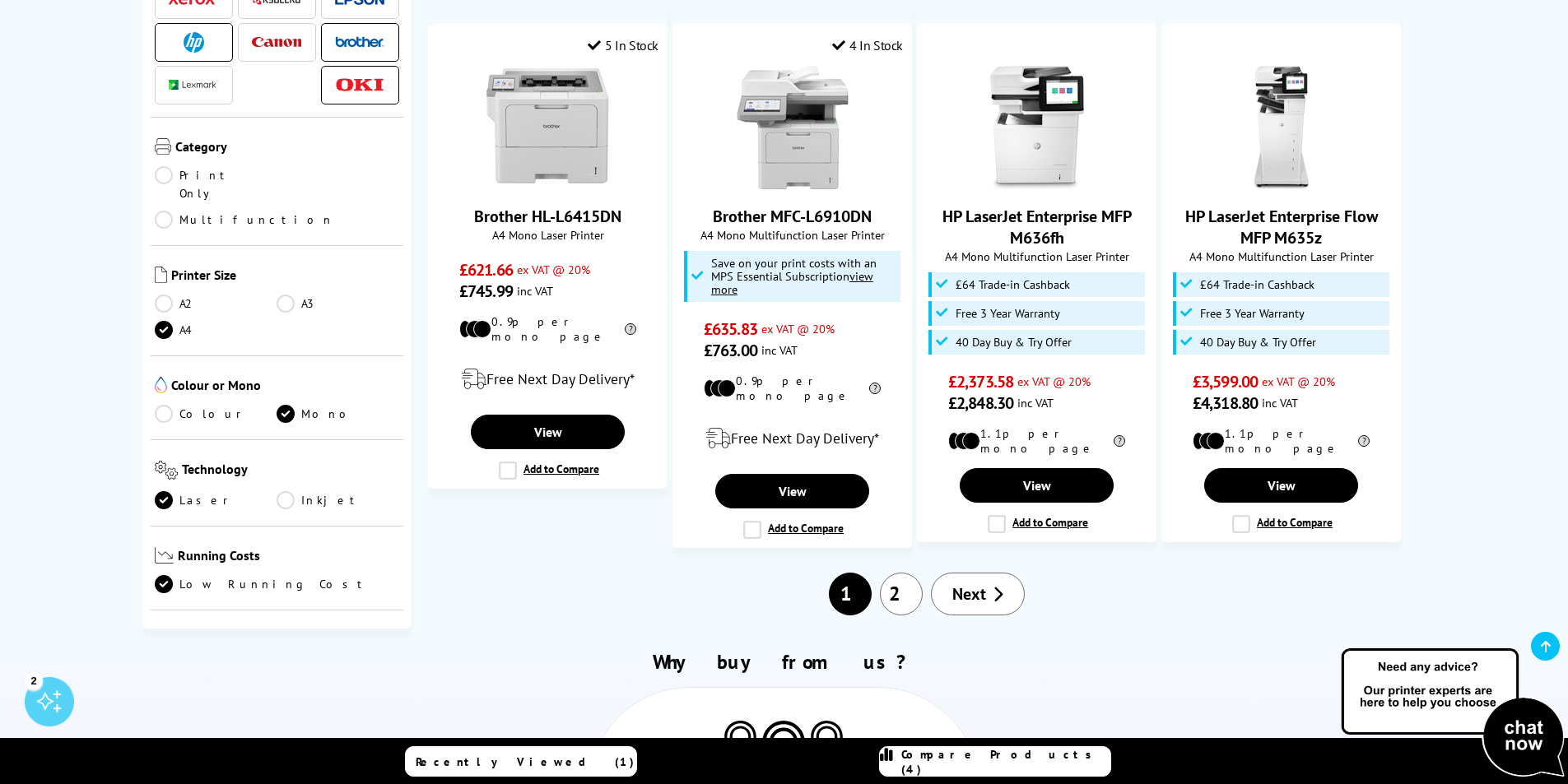
click at [970, 584] on span "Next" at bounding box center [968, 594] width 34 height 21
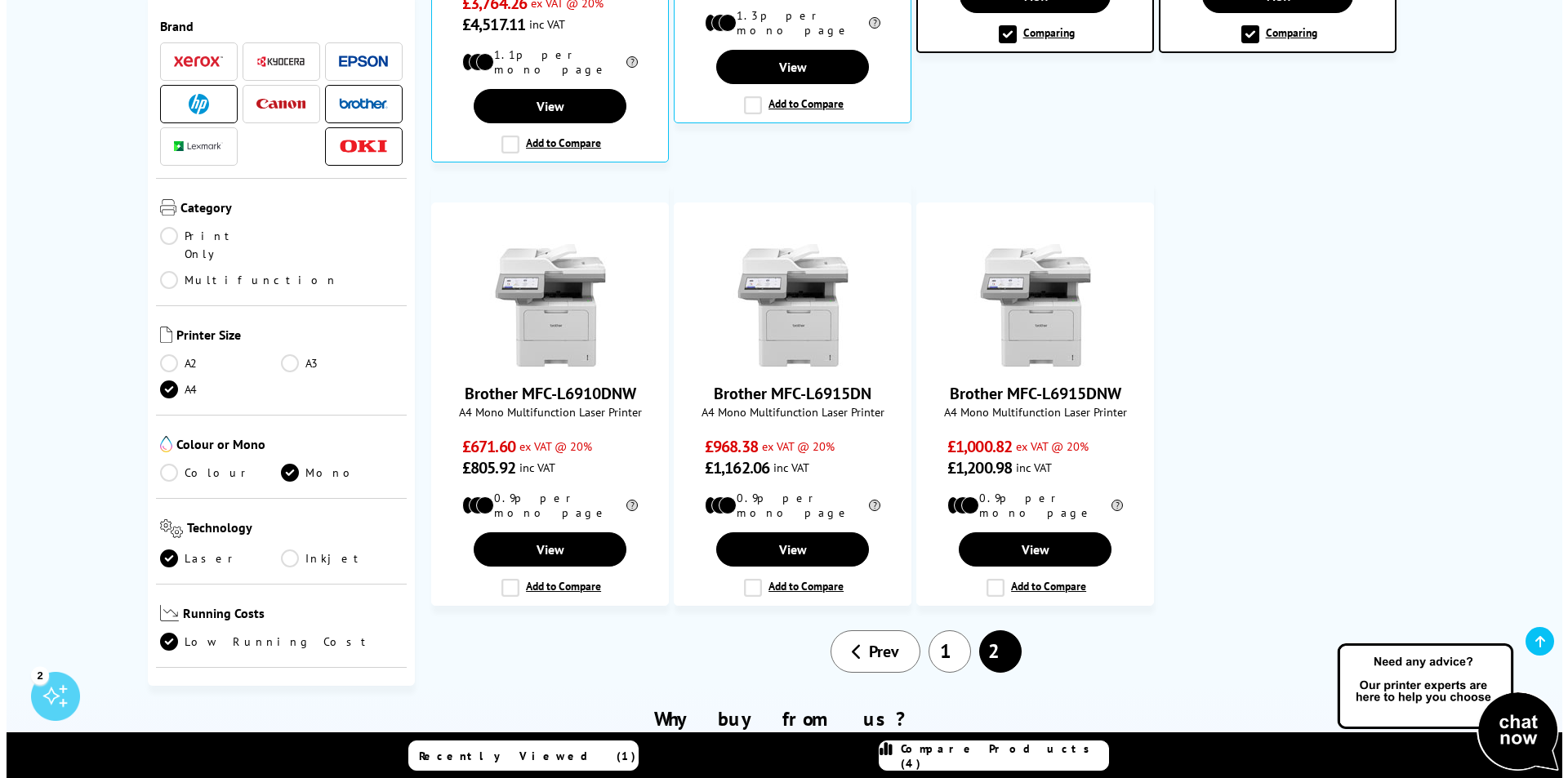
scroll to position [735, 0]
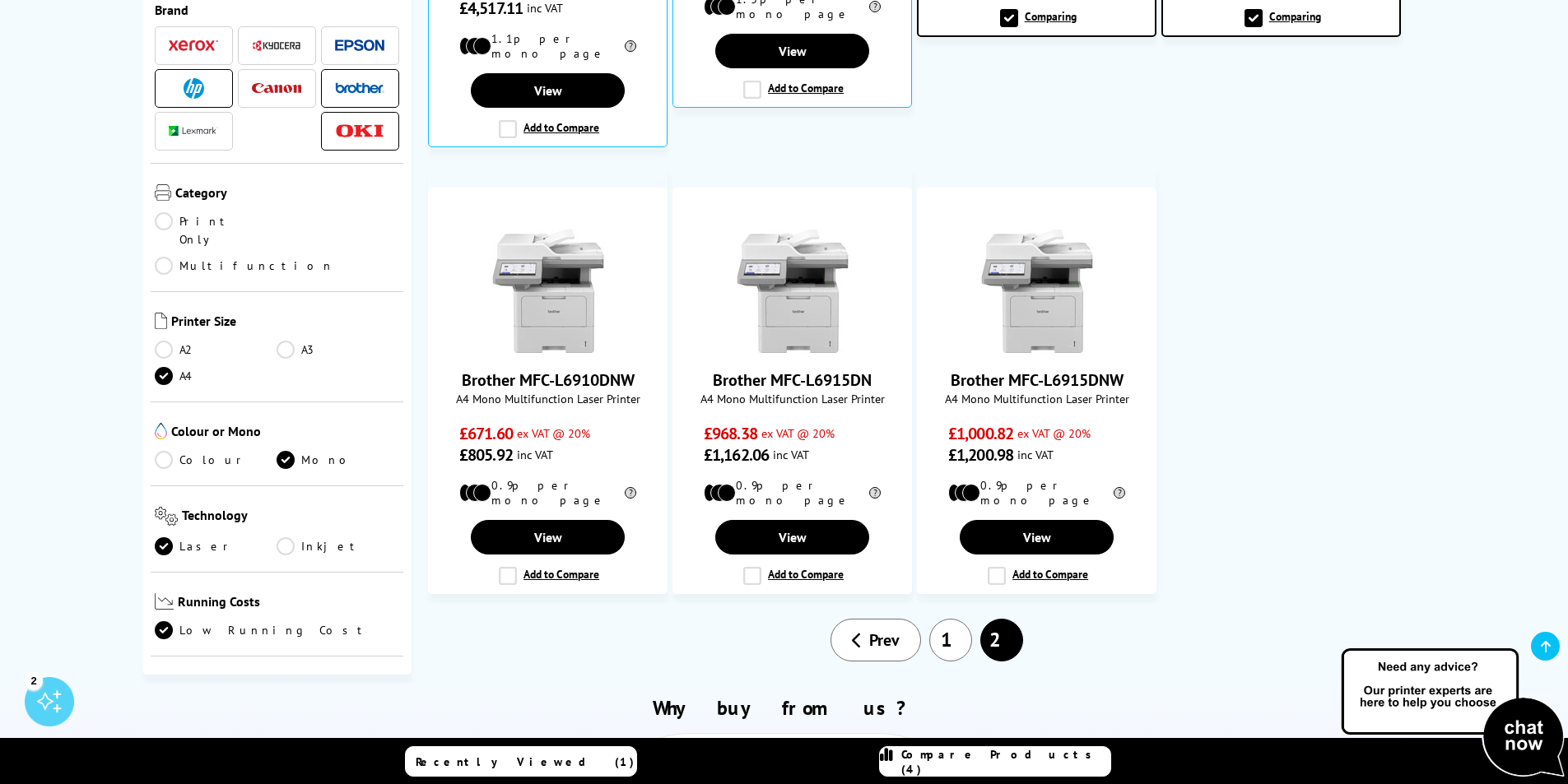
click at [1012, 769] on link "Compare Products (4)" at bounding box center [995, 761] width 232 height 30
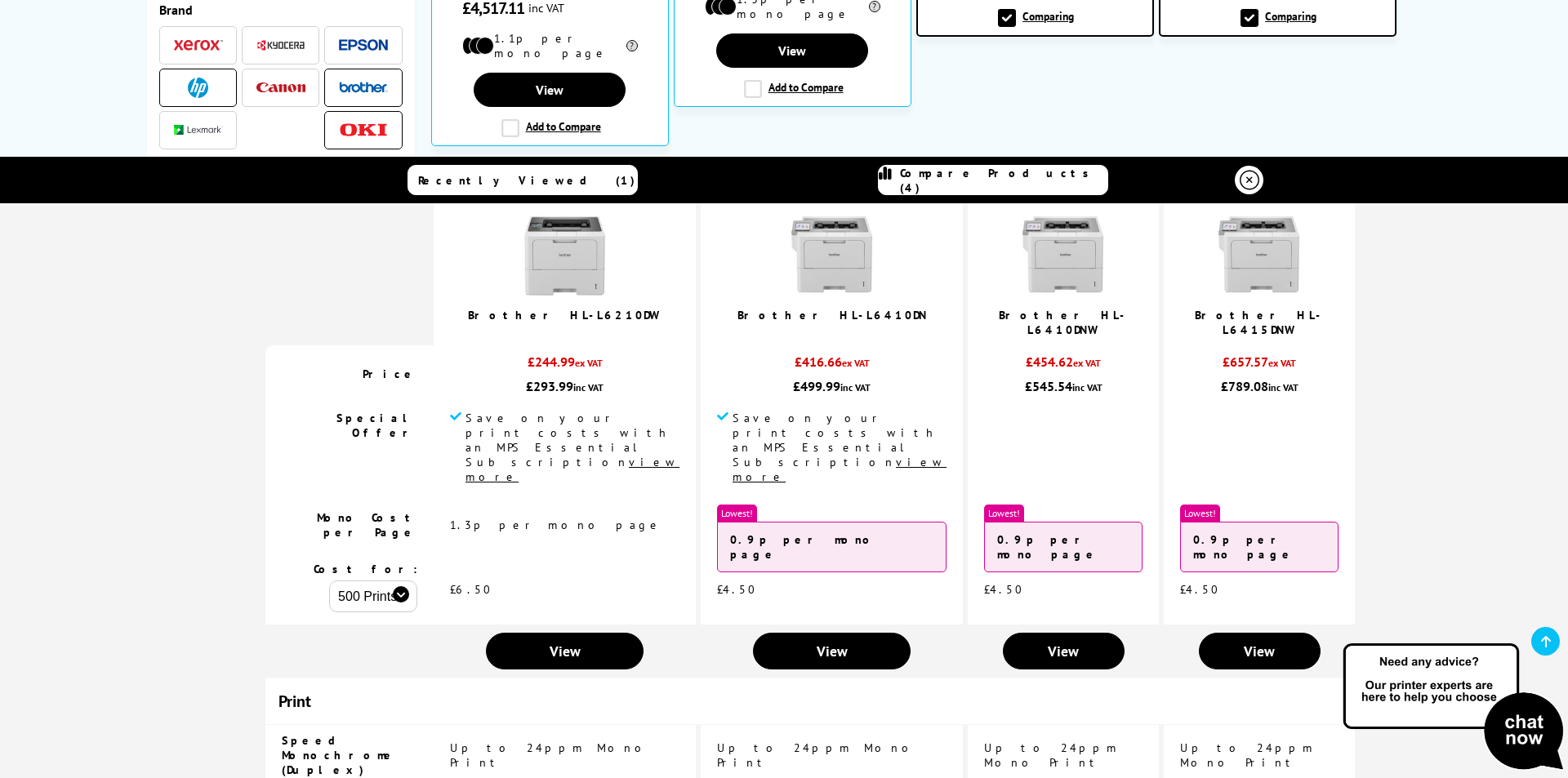
scroll to position [0, 0]
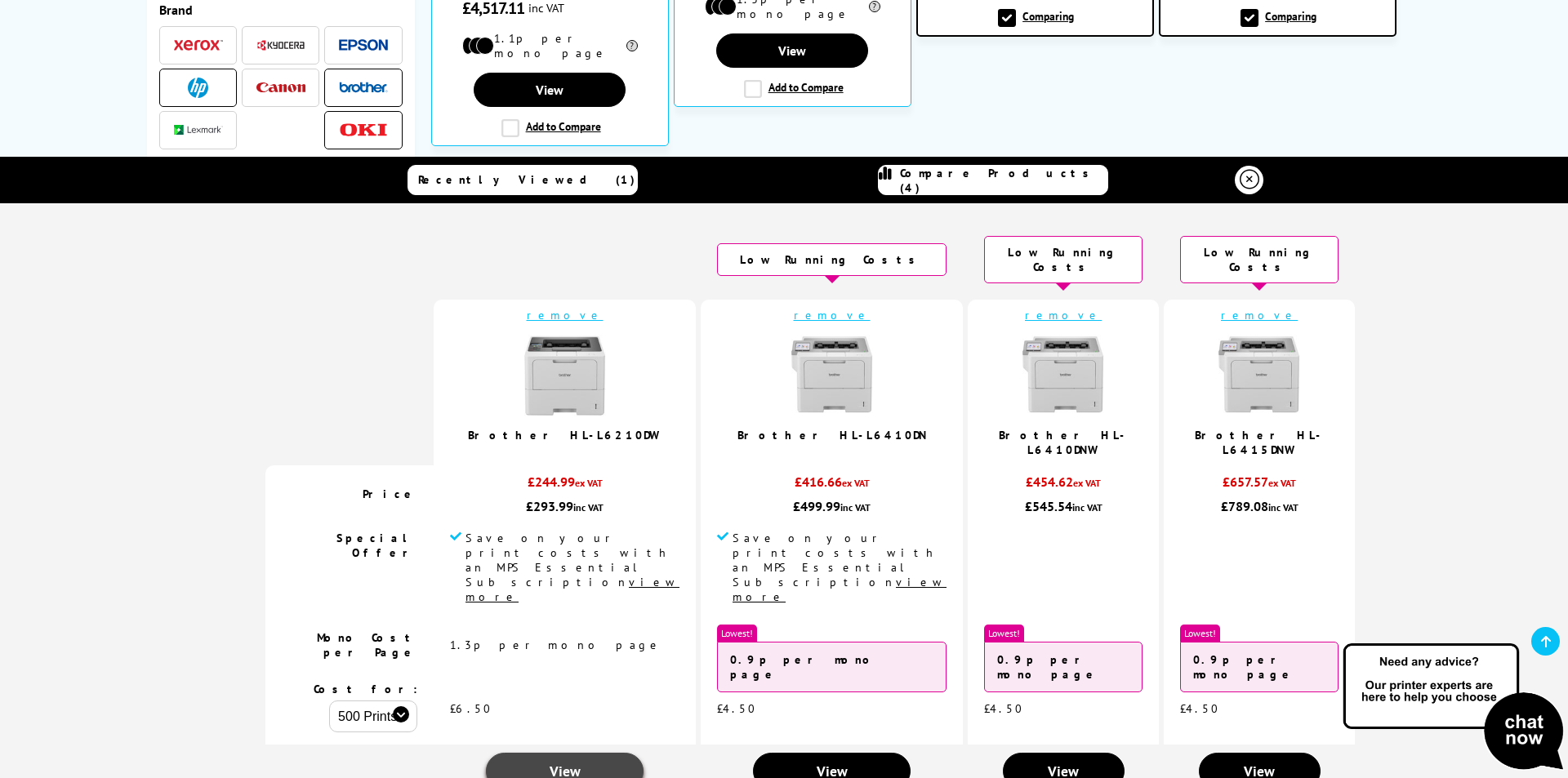
click at [580, 762] on span "View" at bounding box center [565, 771] width 31 height 19
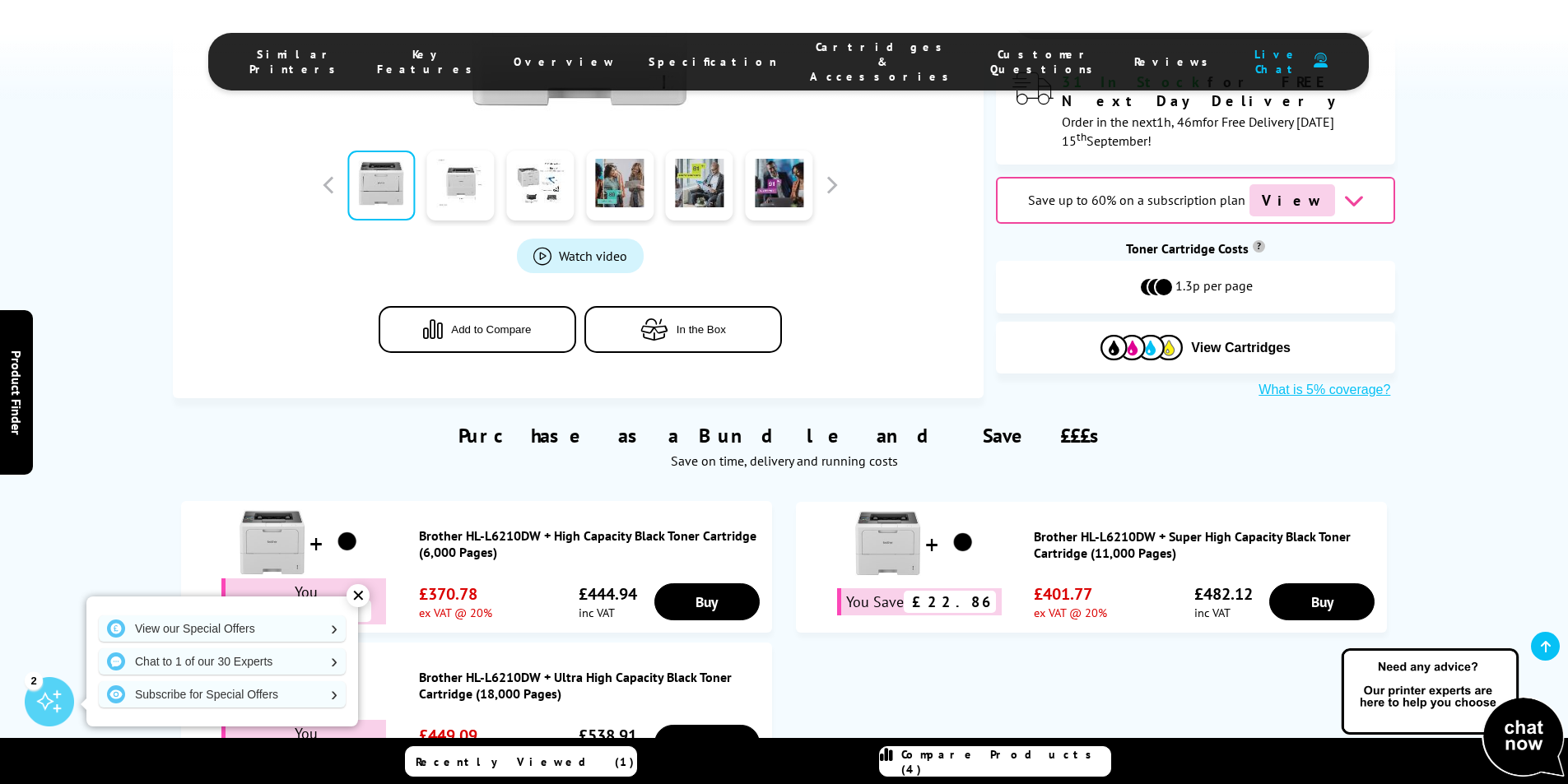
scroll to position [411, 0]
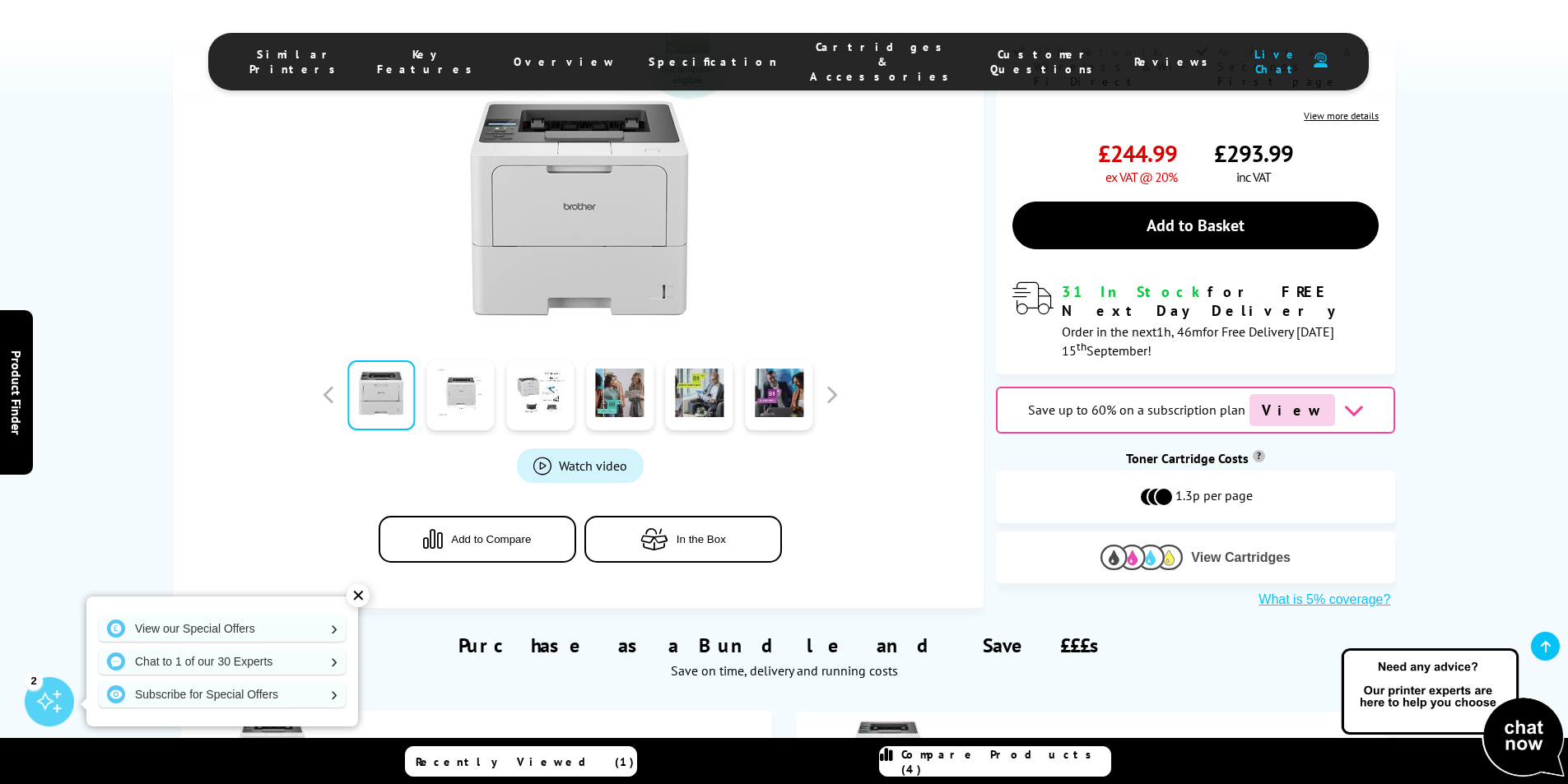
click at [1201, 551] on span "View Cartridges" at bounding box center [1241, 558] width 100 height 15
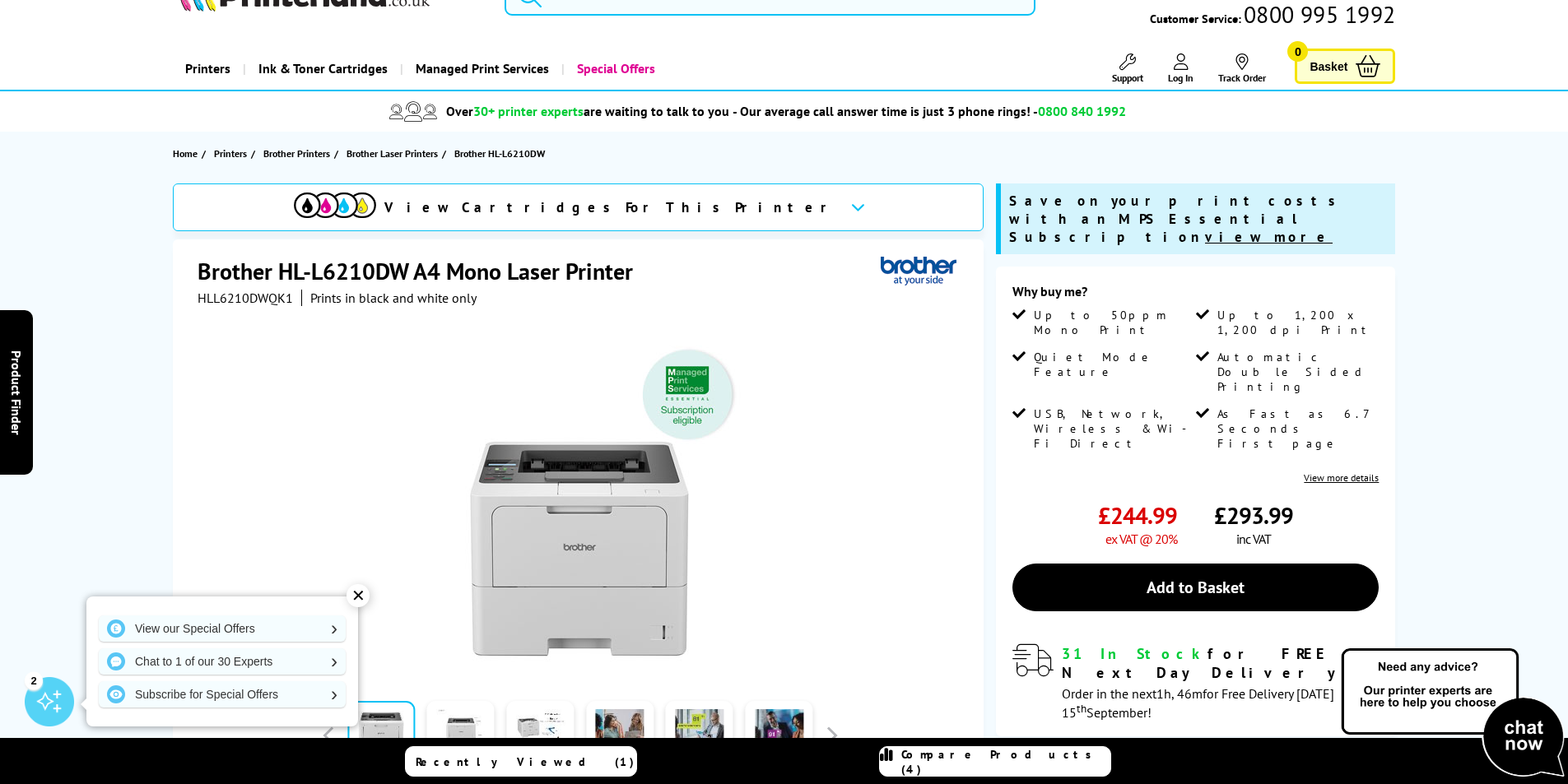
scroll to position [0, 0]
